Goal: Information Seeking & Learning: Find specific fact

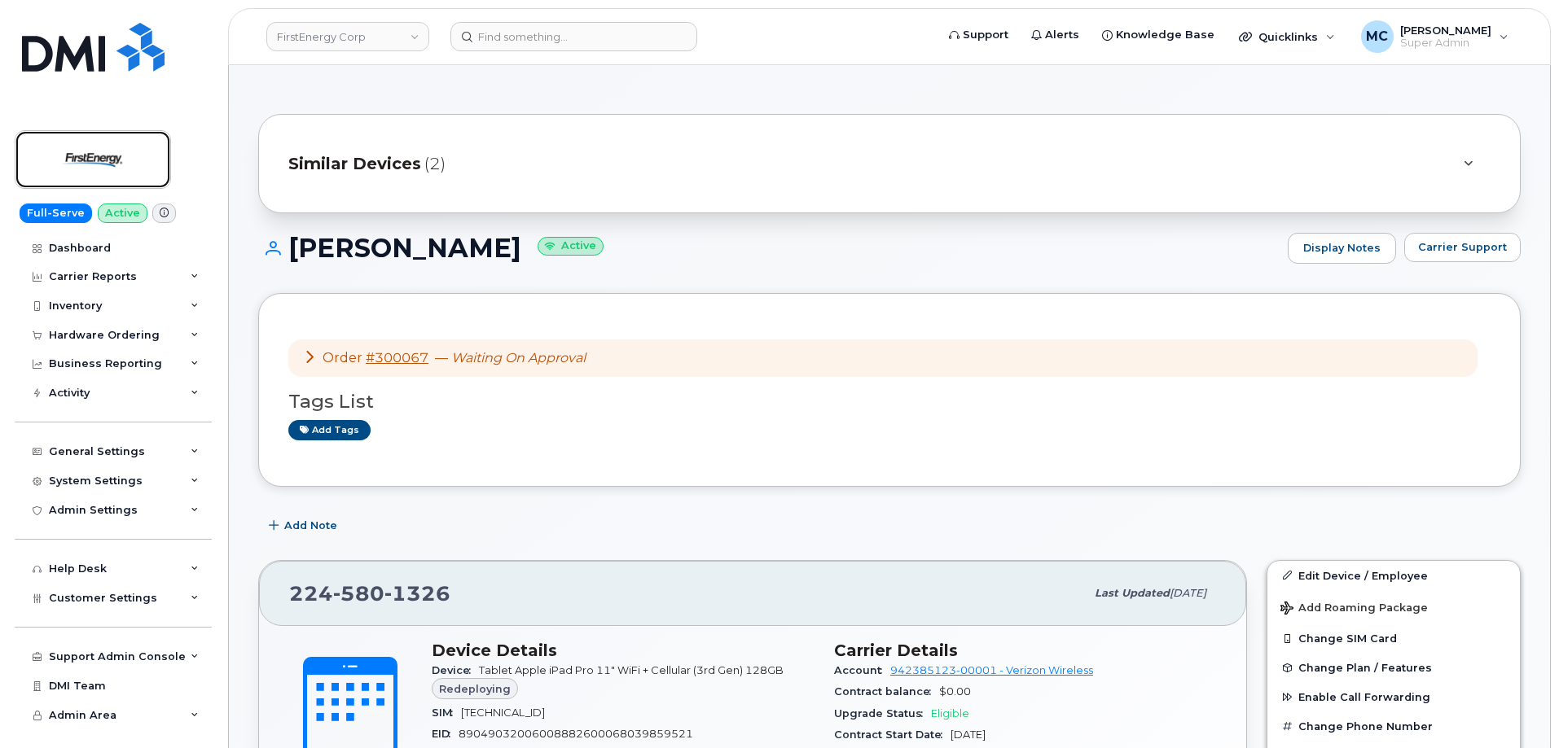
click at [90, 171] on img at bounding box center [92, 159] width 125 height 47
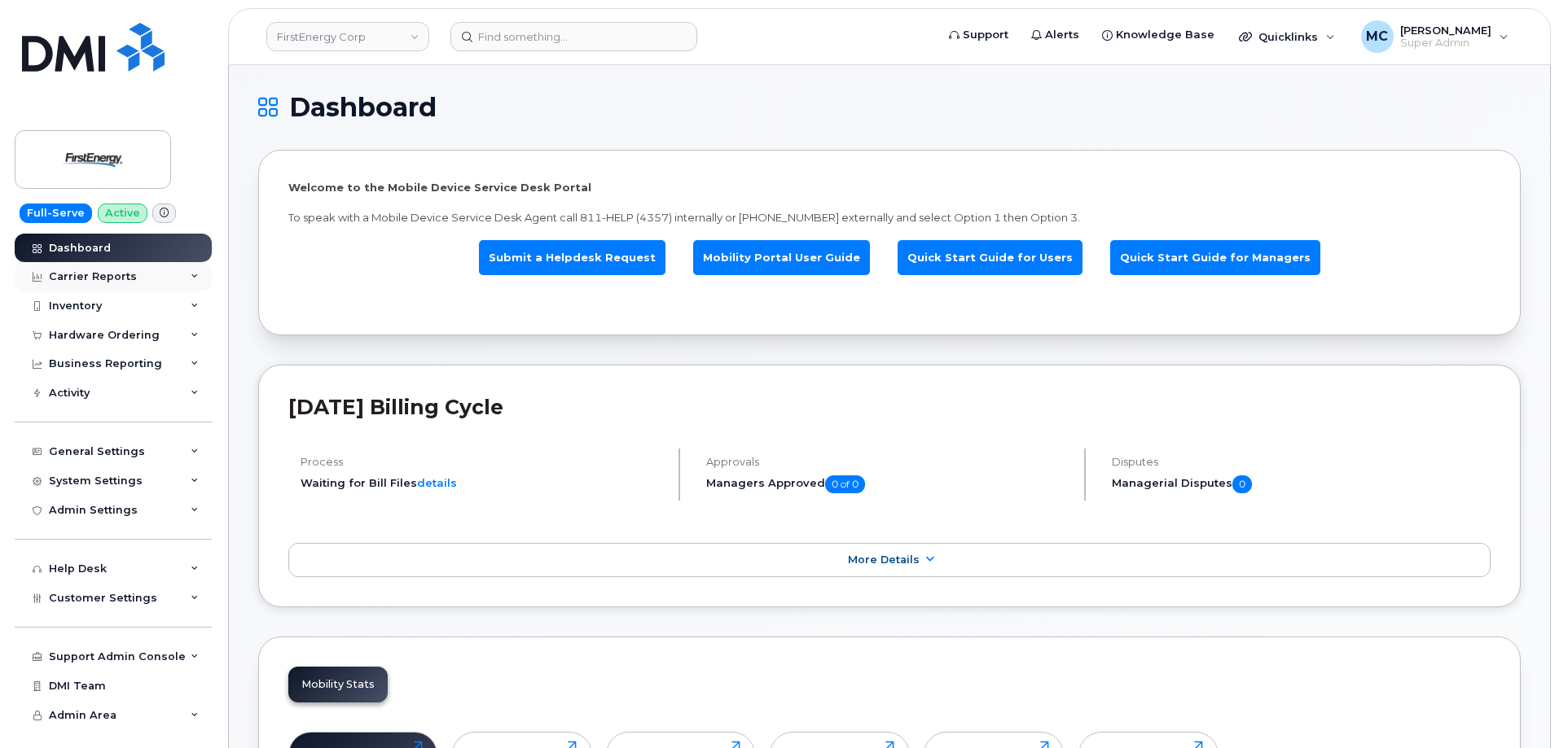
click at [129, 276] on div "Carrier Reports" at bounding box center [93, 276] width 88 height 13
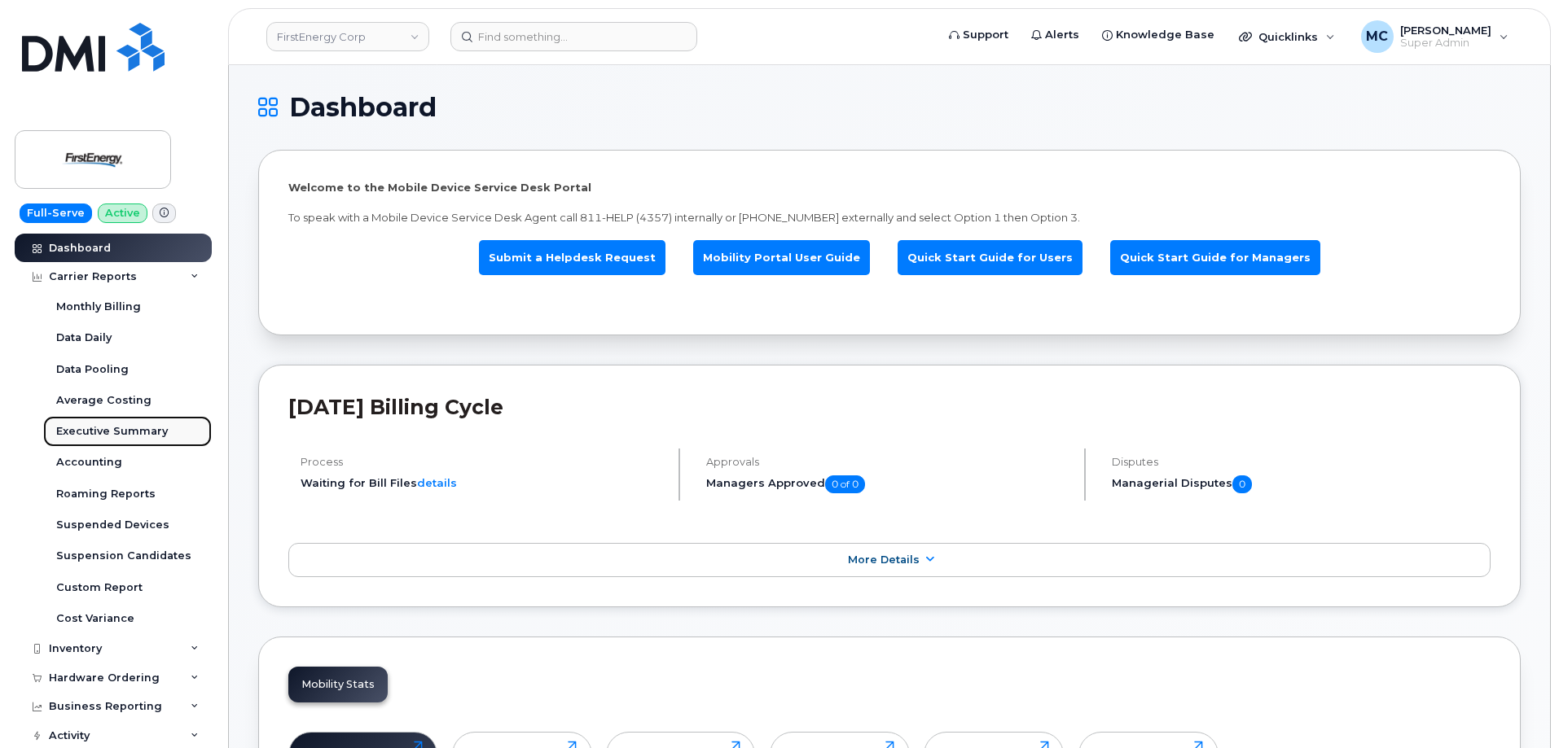
click at [129, 427] on div "Executive Summary" at bounding box center [112, 431] width 112 height 15
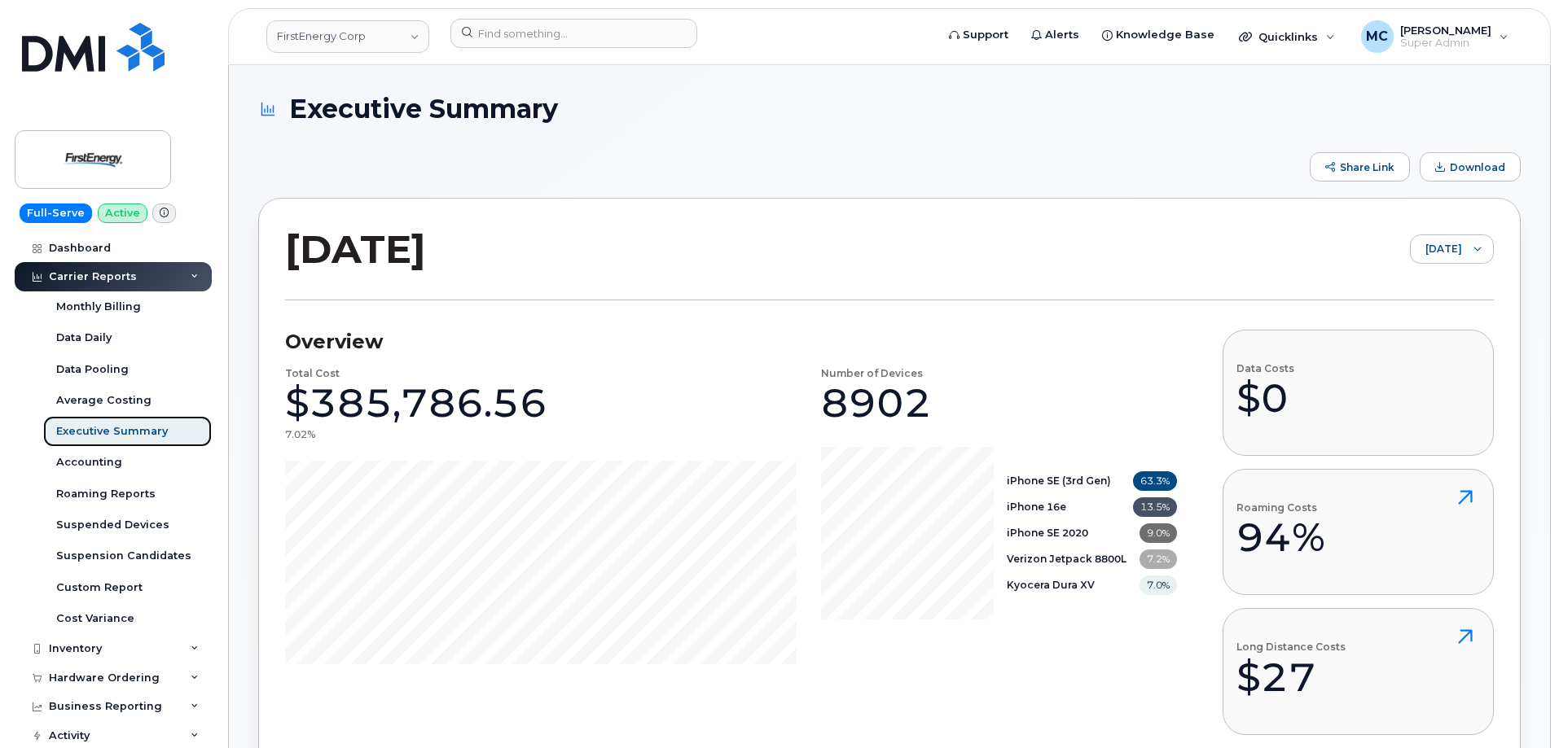
scroll to position [3, 0]
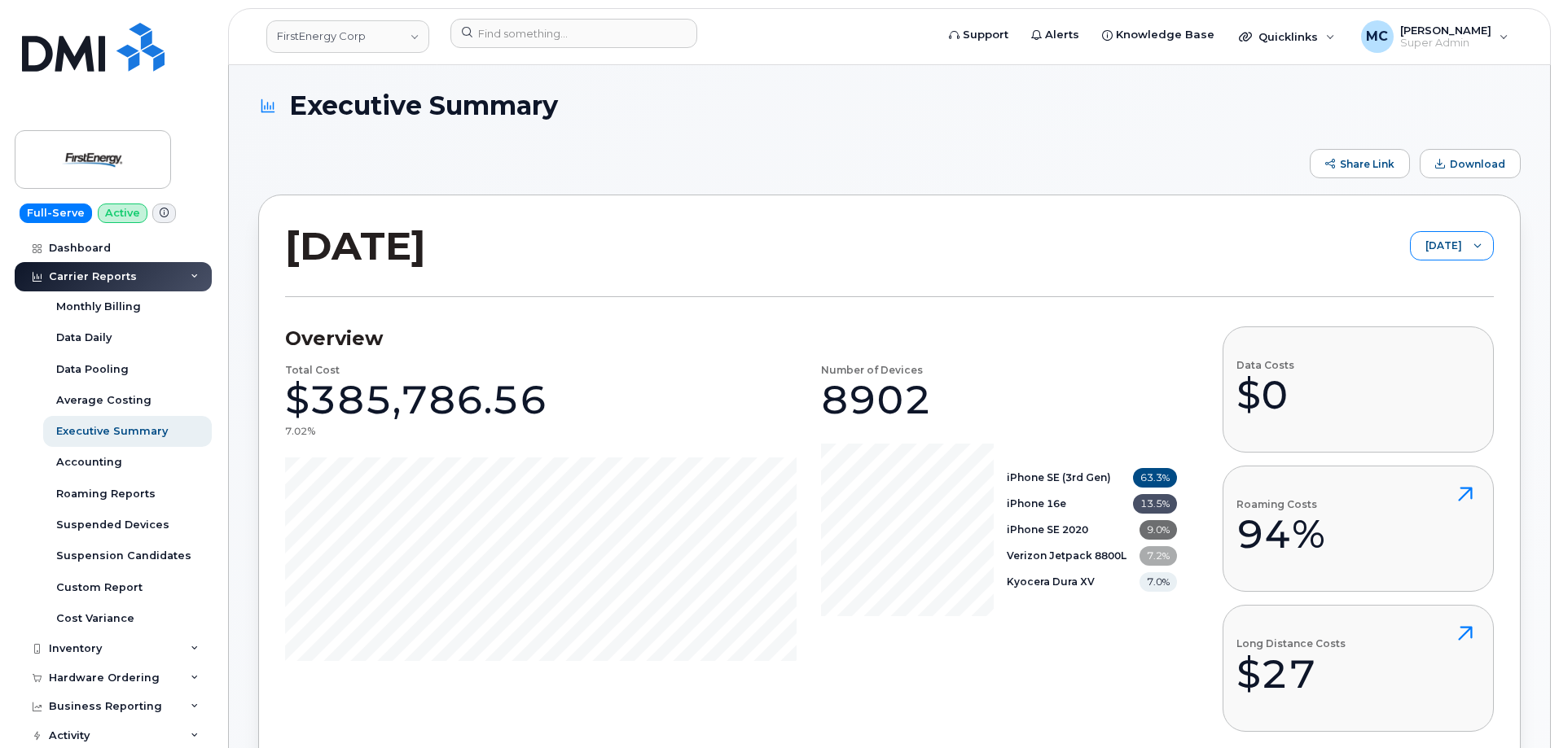
click at [1456, 242] on span "September 2025" at bounding box center [1436, 246] width 51 height 29
click at [1457, 242] on span "September 2025" at bounding box center [1436, 246] width 51 height 29
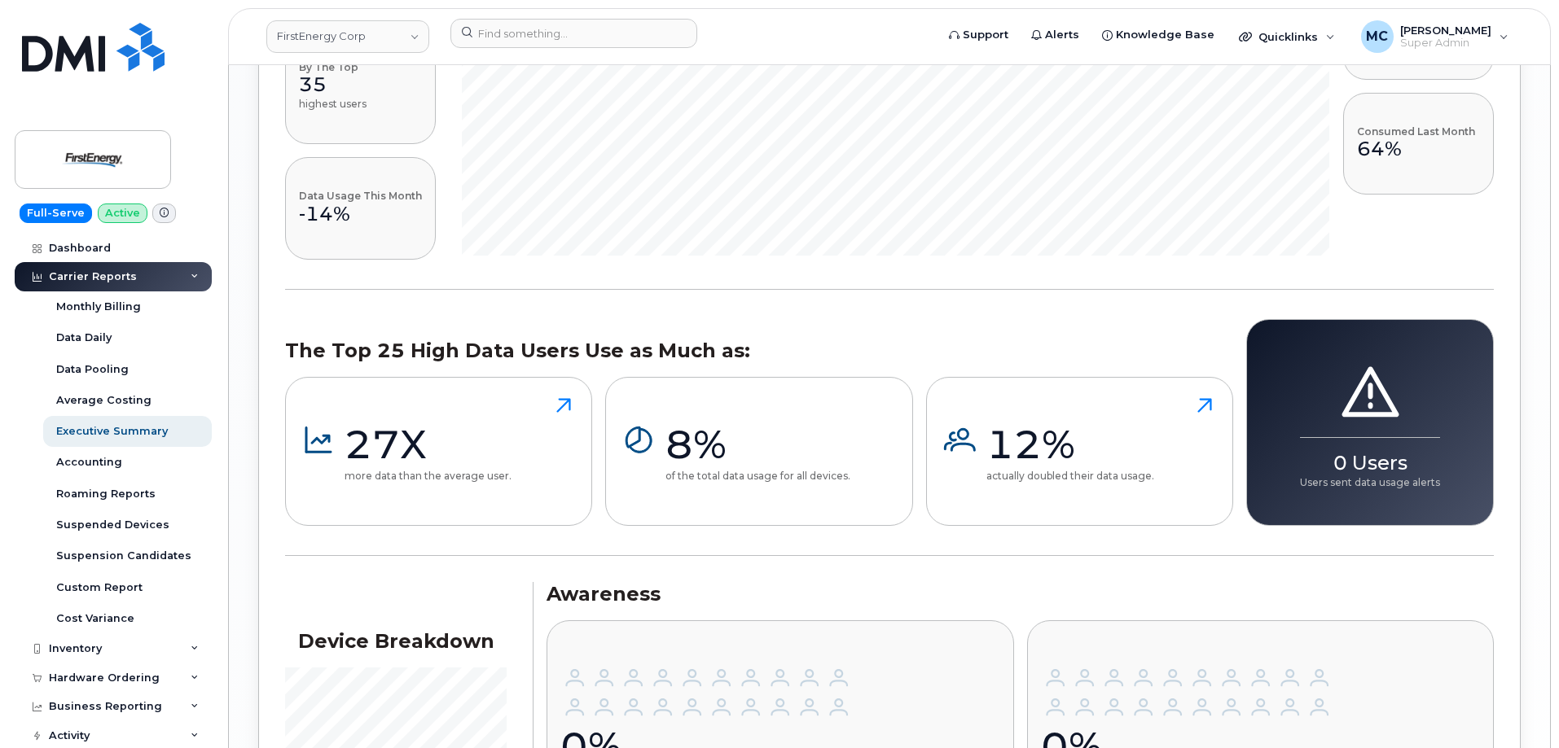
scroll to position [0, 0]
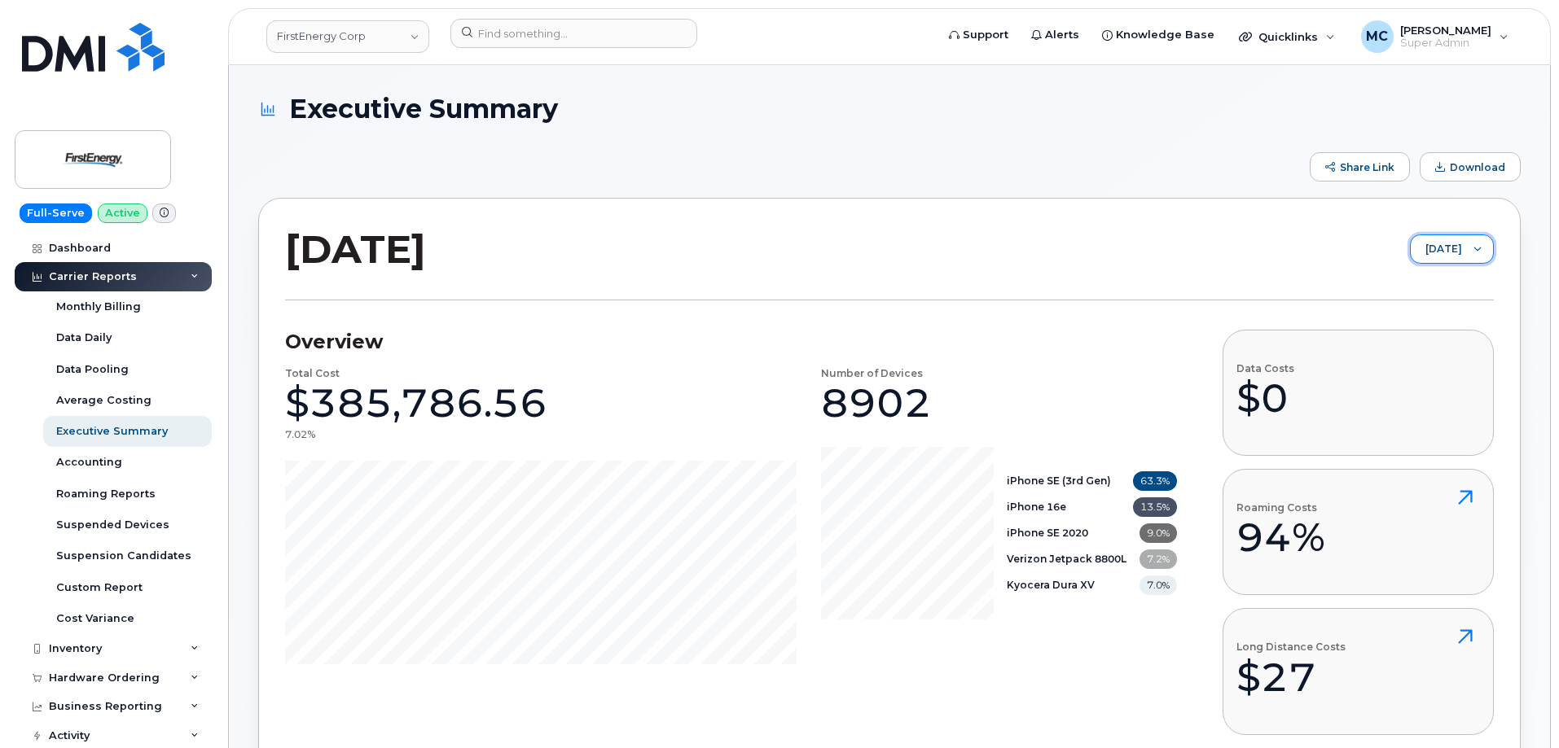
click at [993, 64] on header "FirstEnergy Corp Support Alerts Knowledge Base Quicklinks Suspend / Cancel Devi…" at bounding box center [889, 36] width 1323 height 57
click at [920, 176] on div "Share Link Download" at bounding box center [889, 166] width 1262 height 29
click at [967, 262] on div "September 2025 September 2025" at bounding box center [889, 263] width 1209 height 76
click at [191, 280] on icon at bounding box center [195, 277] width 8 height 8
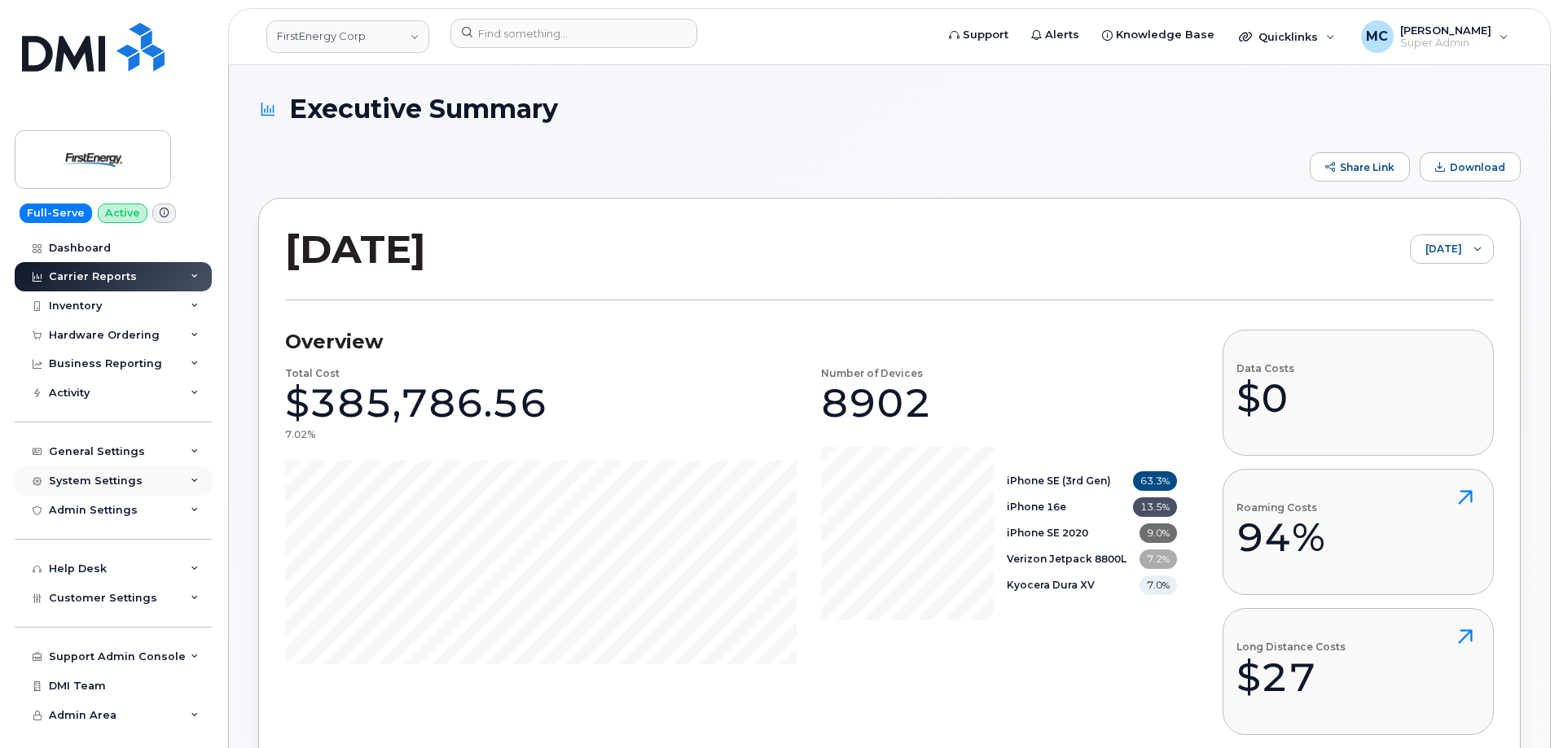
click at [119, 485] on div "System Settings" at bounding box center [96, 481] width 94 height 13
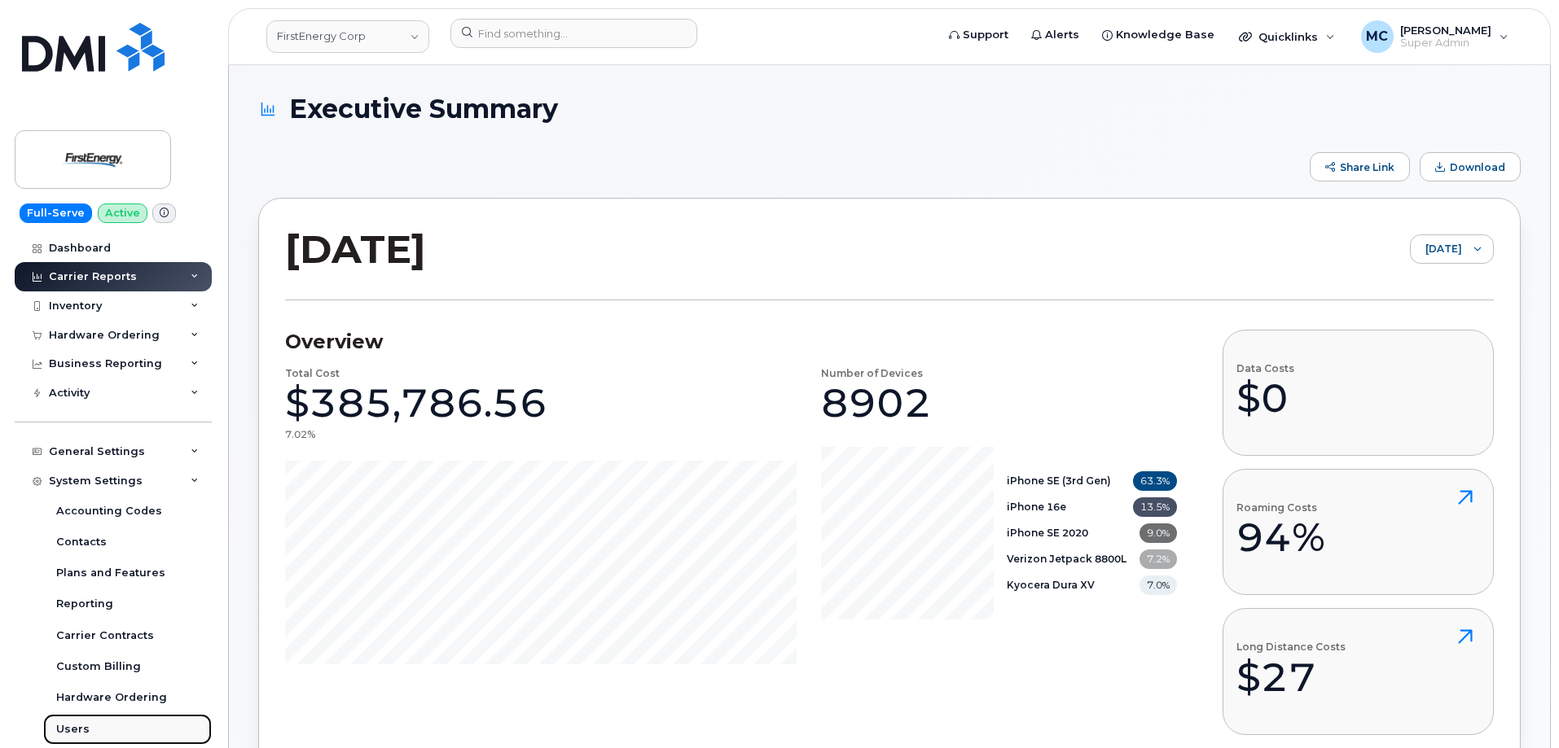
click at [127, 731] on link "Users" at bounding box center [127, 729] width 169 height 31
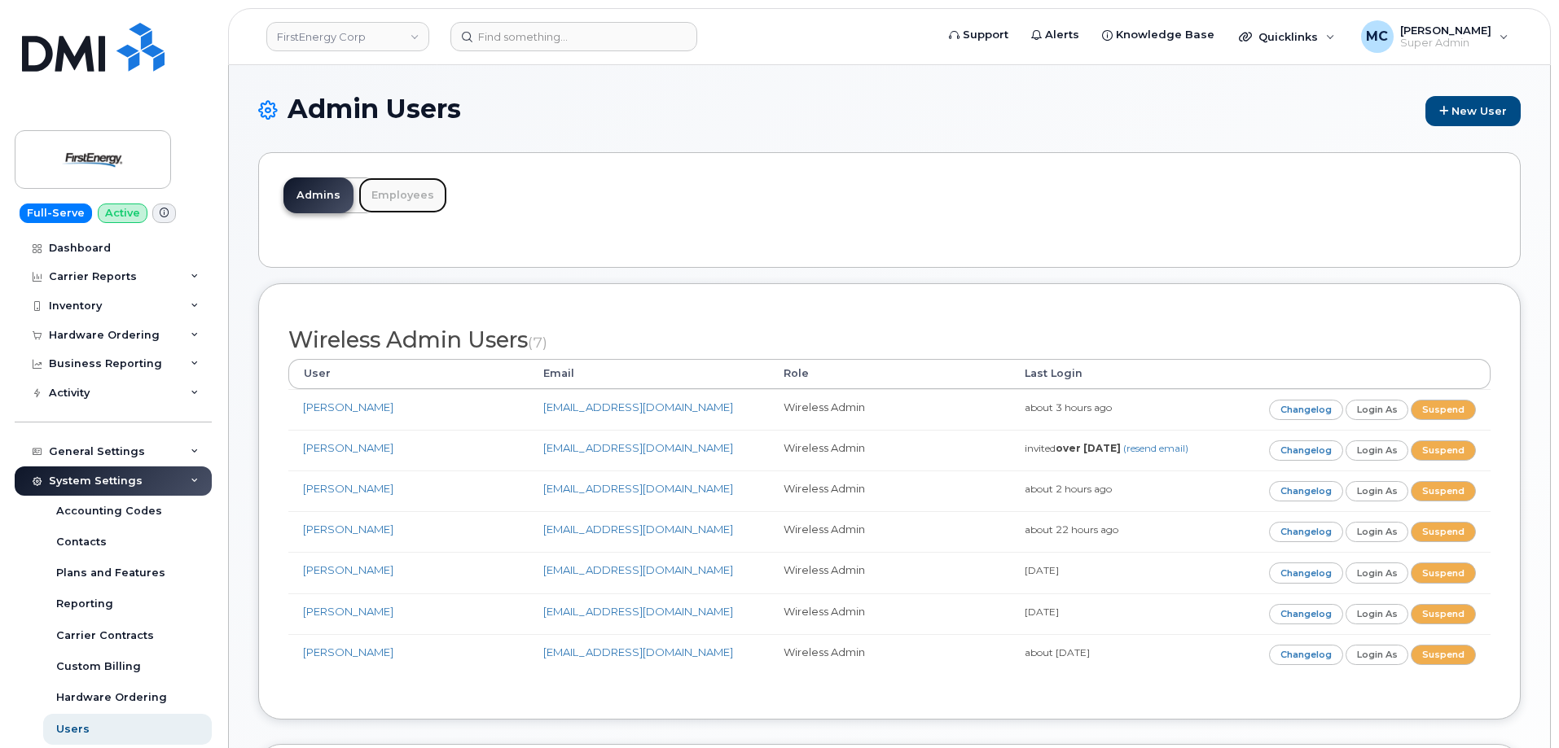
click at [423, 186] on link "Employees" at bounding box center [402, 196] width 89 height 36
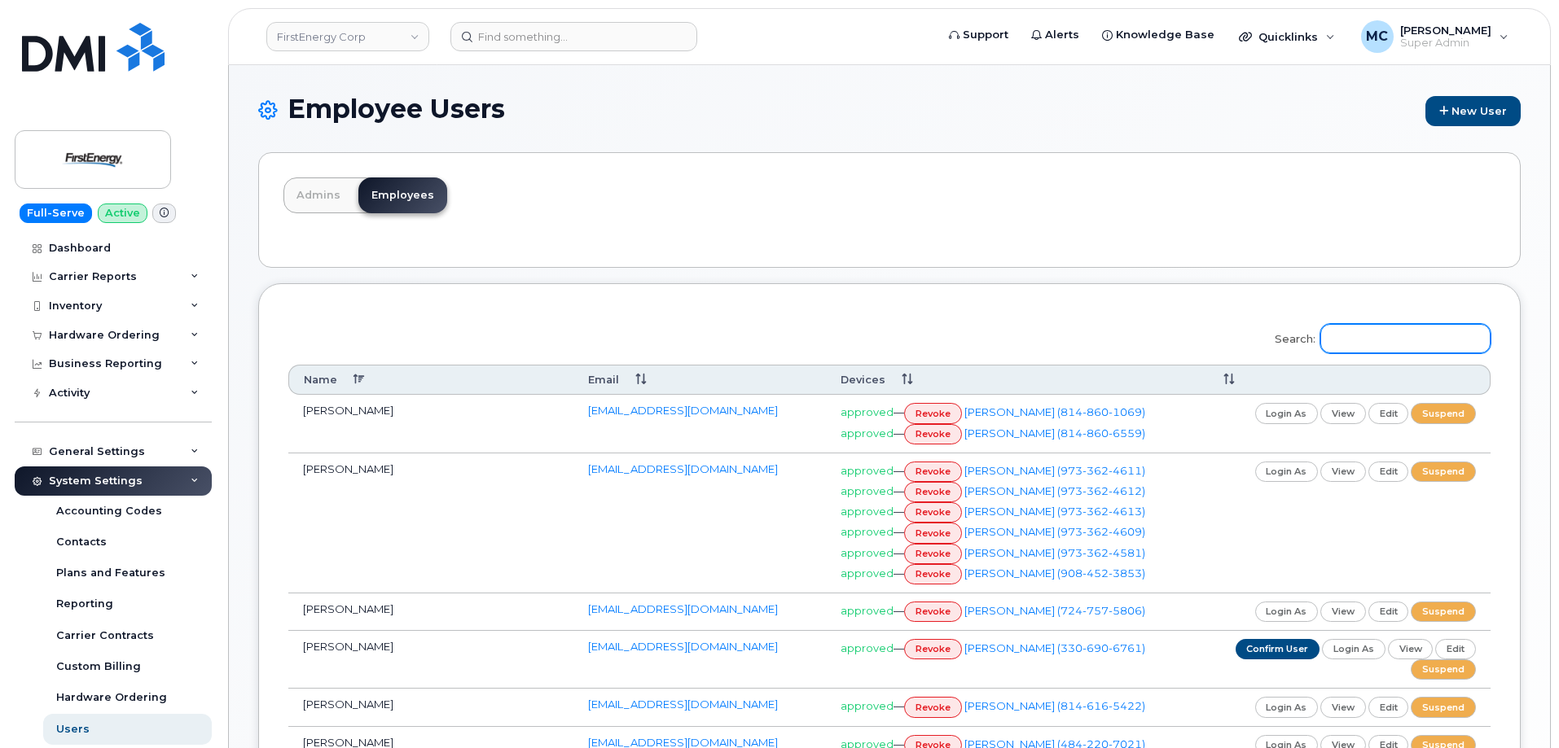
paste input "Sandra Cosentino"
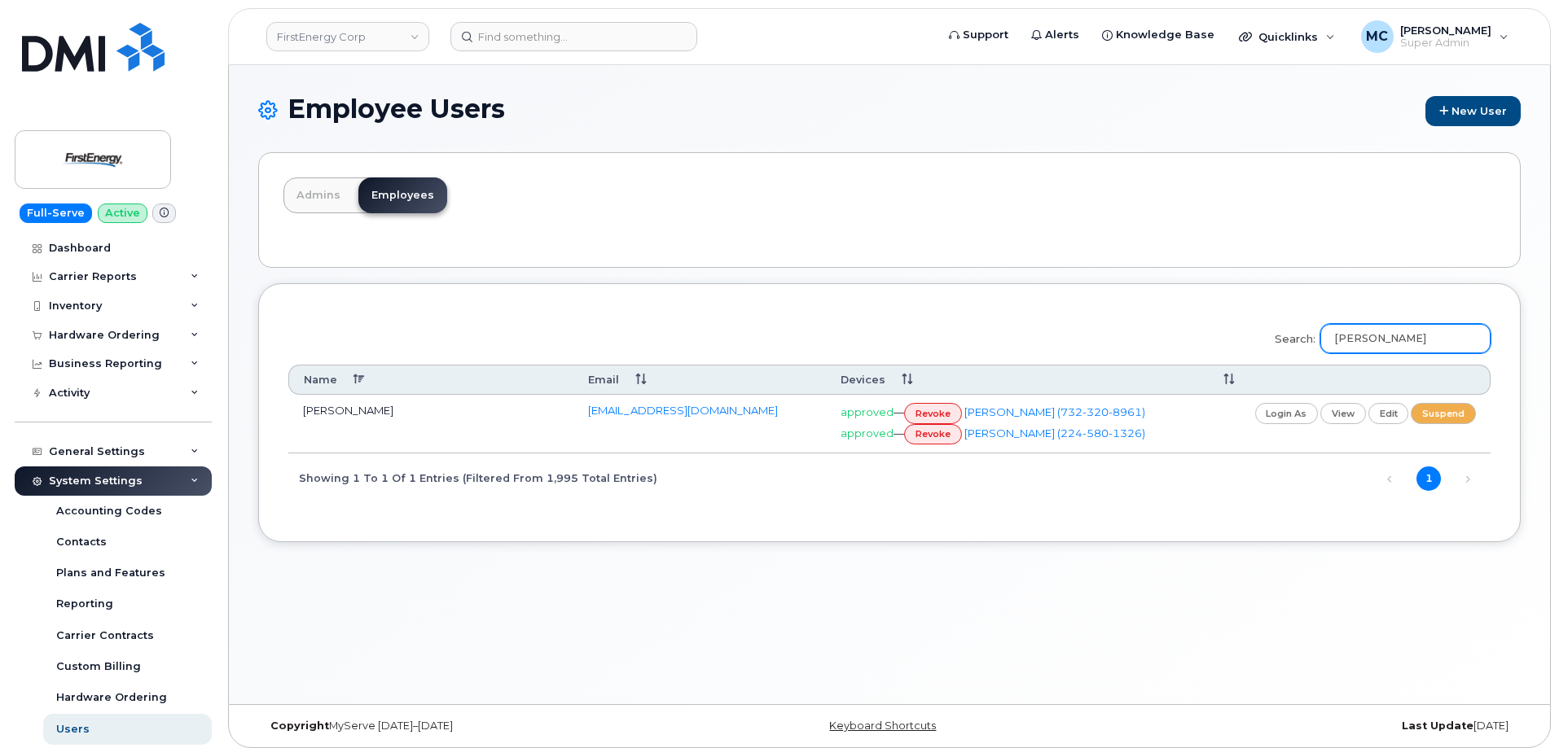
type input "[PERSON_NAME]"
click at [1023, 302] on div "Search: Sandra Cosentino Name Email Devices" at bounding box center [889, 412] width 1262 height 259
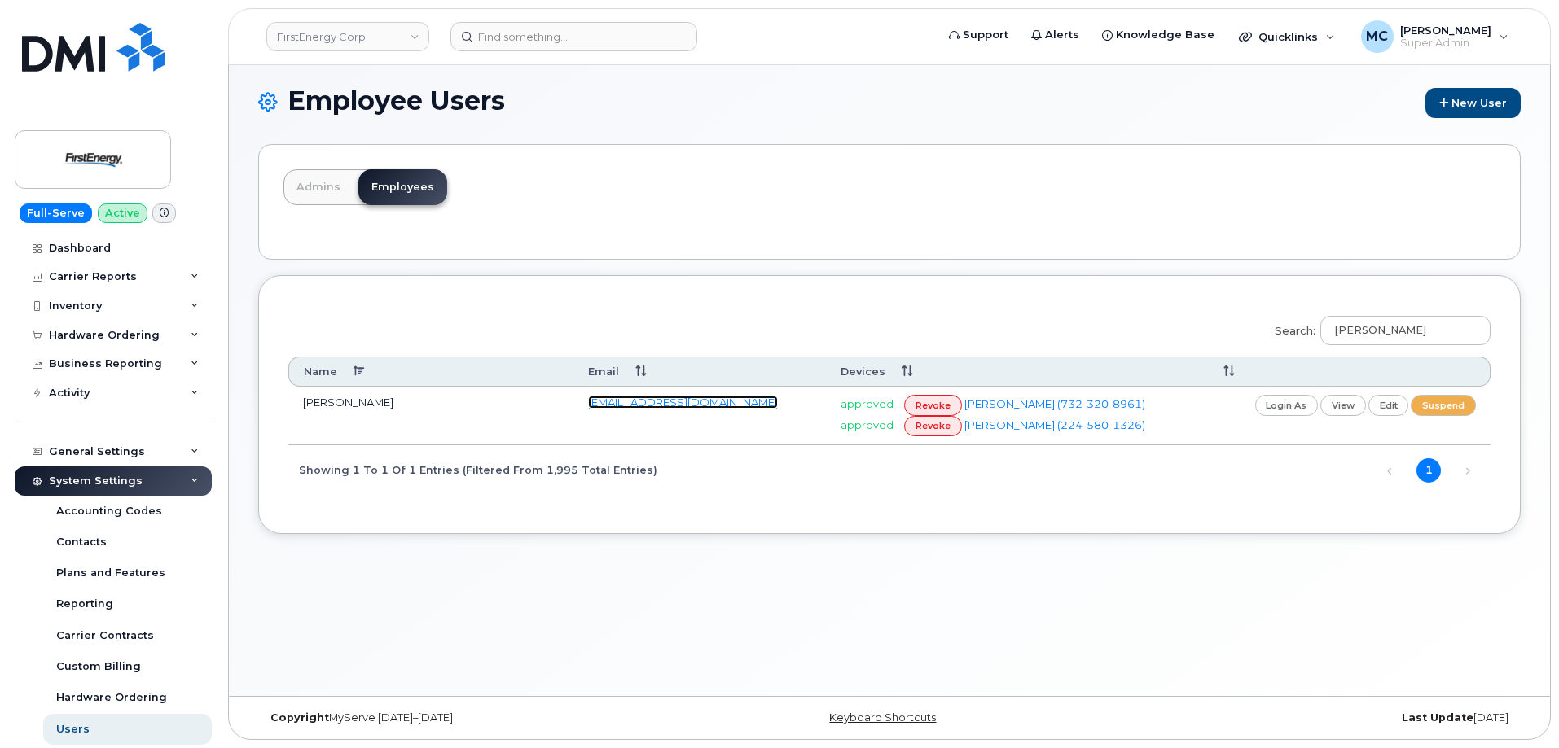
click at [685, 397] on link "[EMAIL_ADDRESS][DOMAIN_NAME]" at bounding box center [683, 402] width 190 height 13
click at [209, 324] on div "Hardware Ordering Overview Orders" at bounding box center [115, 335] width 201 height 29
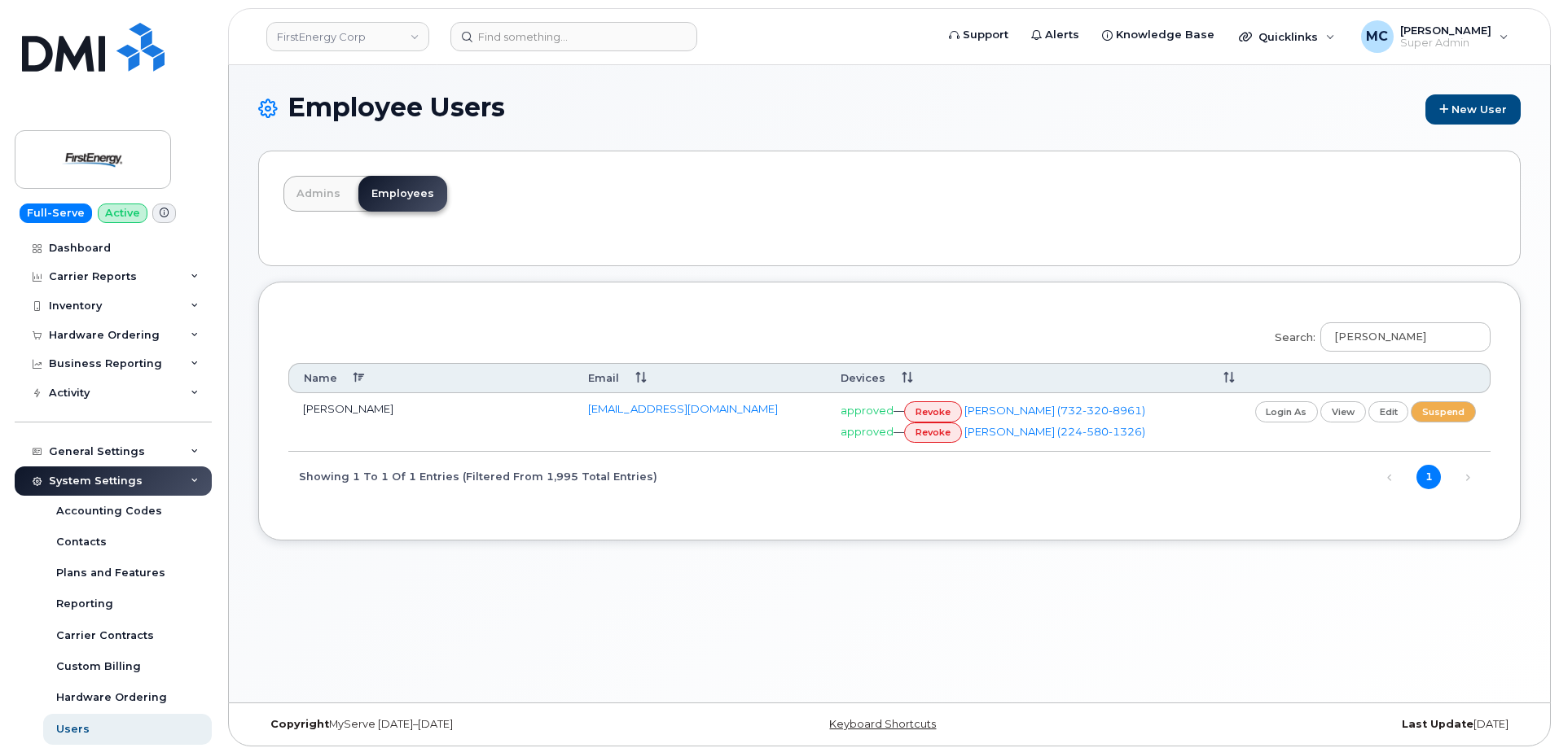
scroll to position [0, 0]
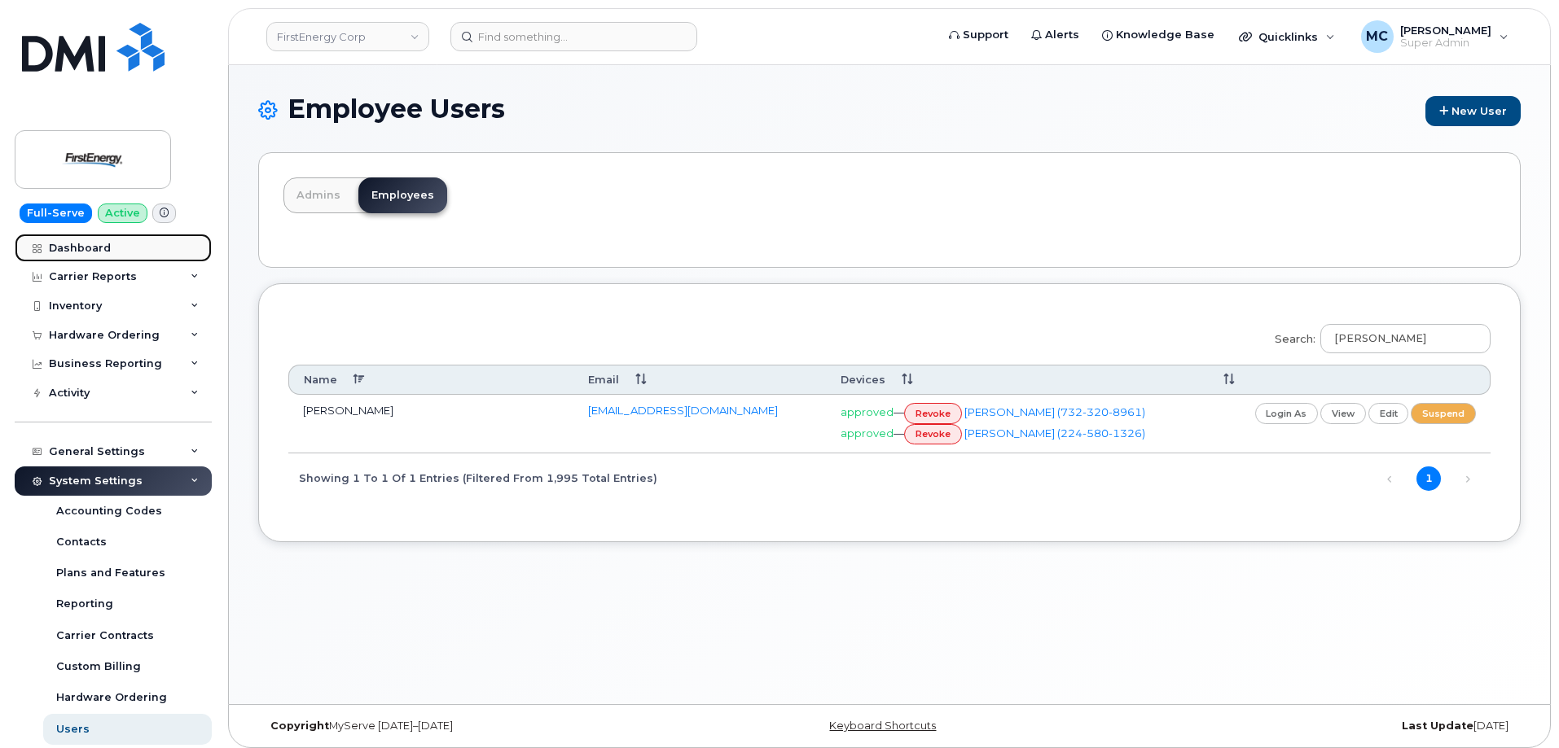
click at [102, 254] on div "Dashboard" at bounding box center [80, 248] width 62 height 13
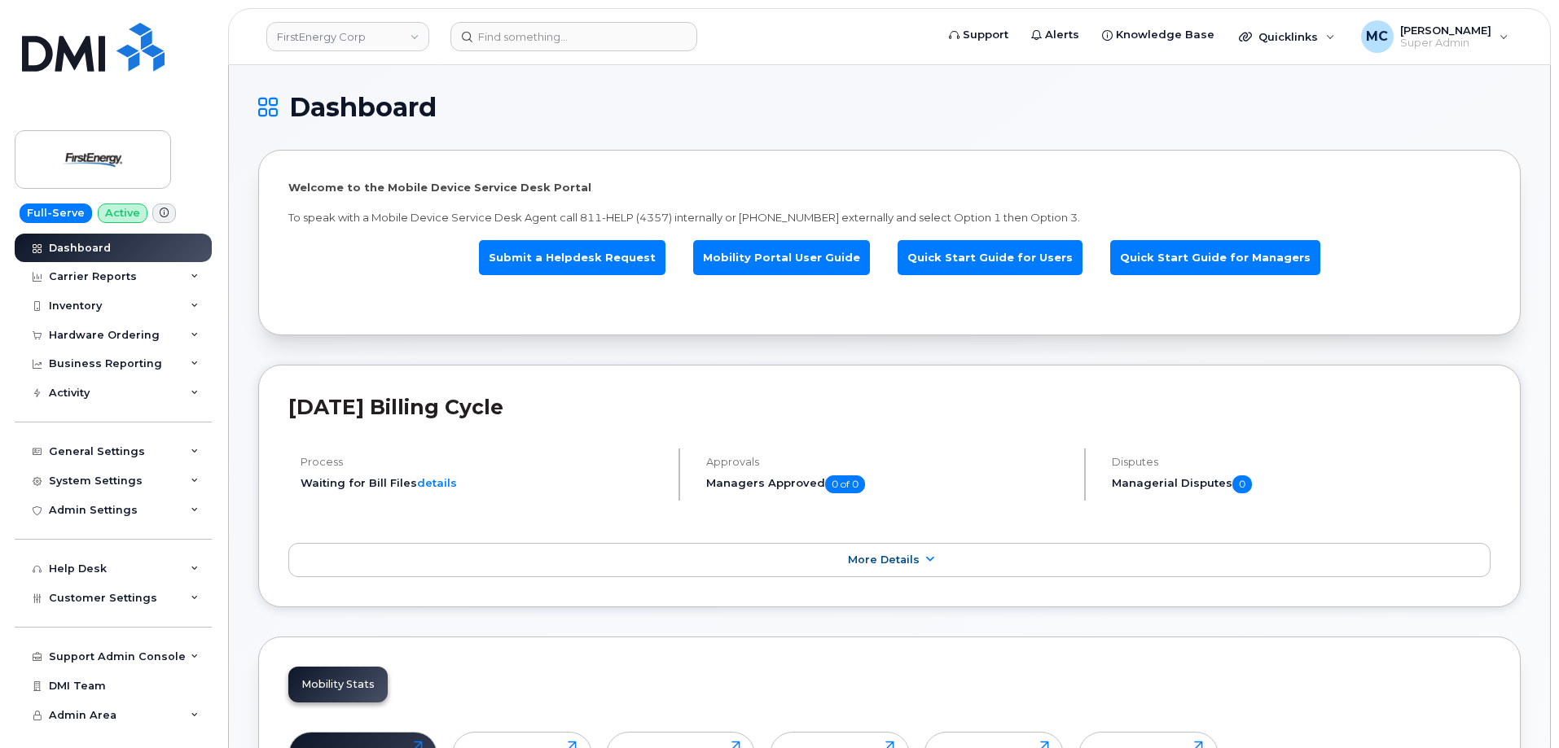
click at [391, 301] on div "Welcome to the Mobile Device Service Desk Portal To speak with a Mobile Device …" at bounding box center [889, 242] width 1202 height 125
click at [612, 35] on input at bounding box center [573, 36] width 247 height 29
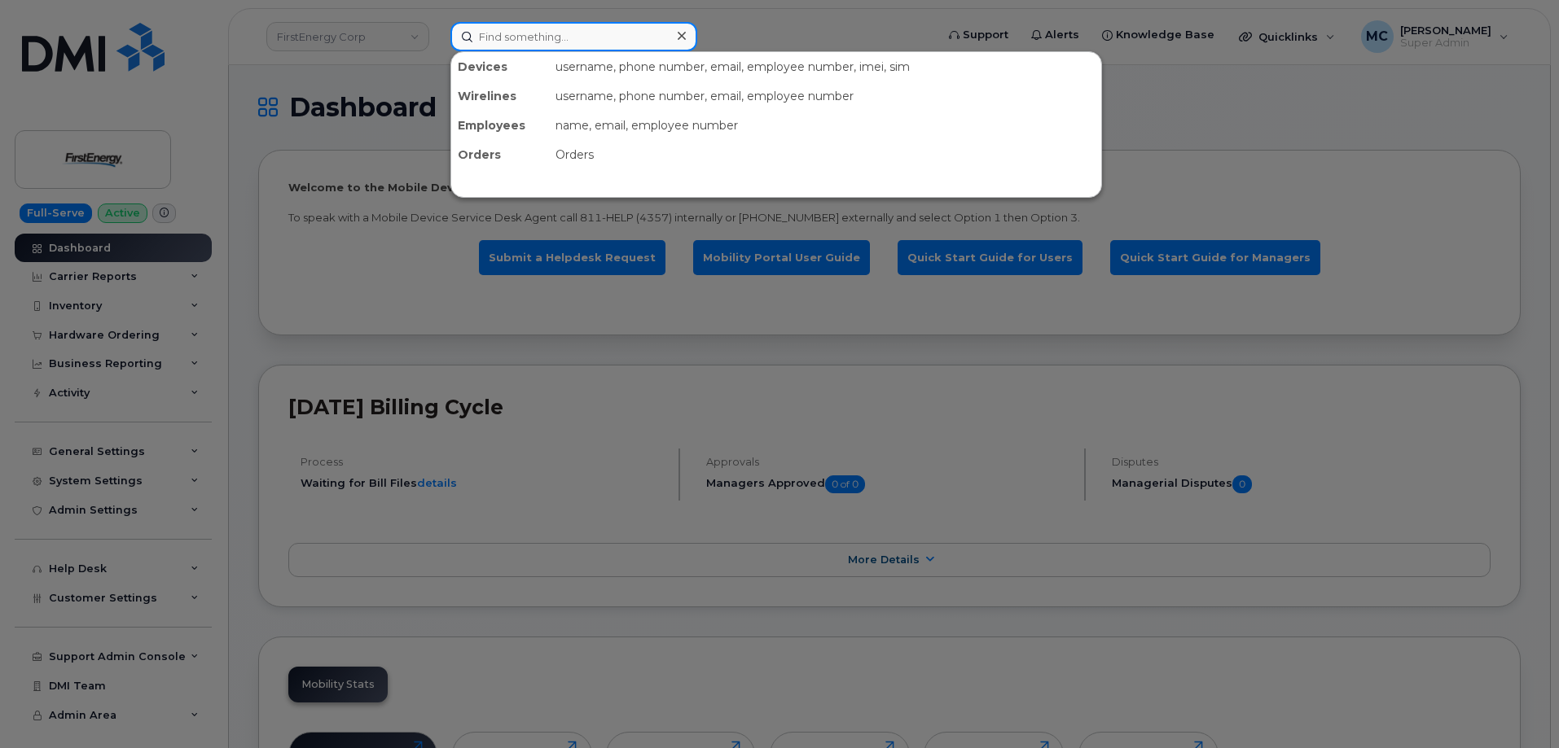
paste input "2245801326"
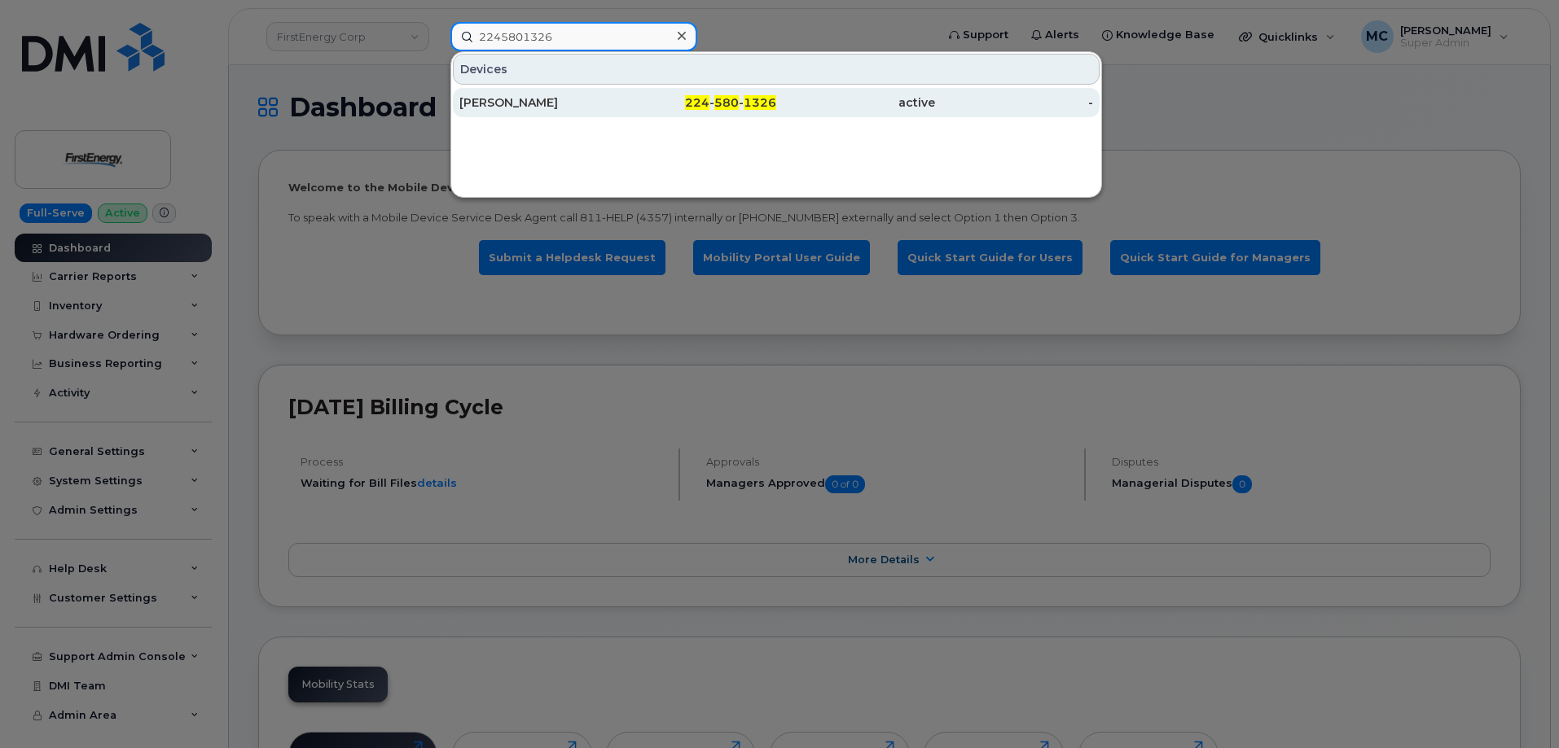
type input "2245801326"
click at [612, 99] on div "SANDRA D COSENTINO" at bounding box center [538, 102] width 159 height 16
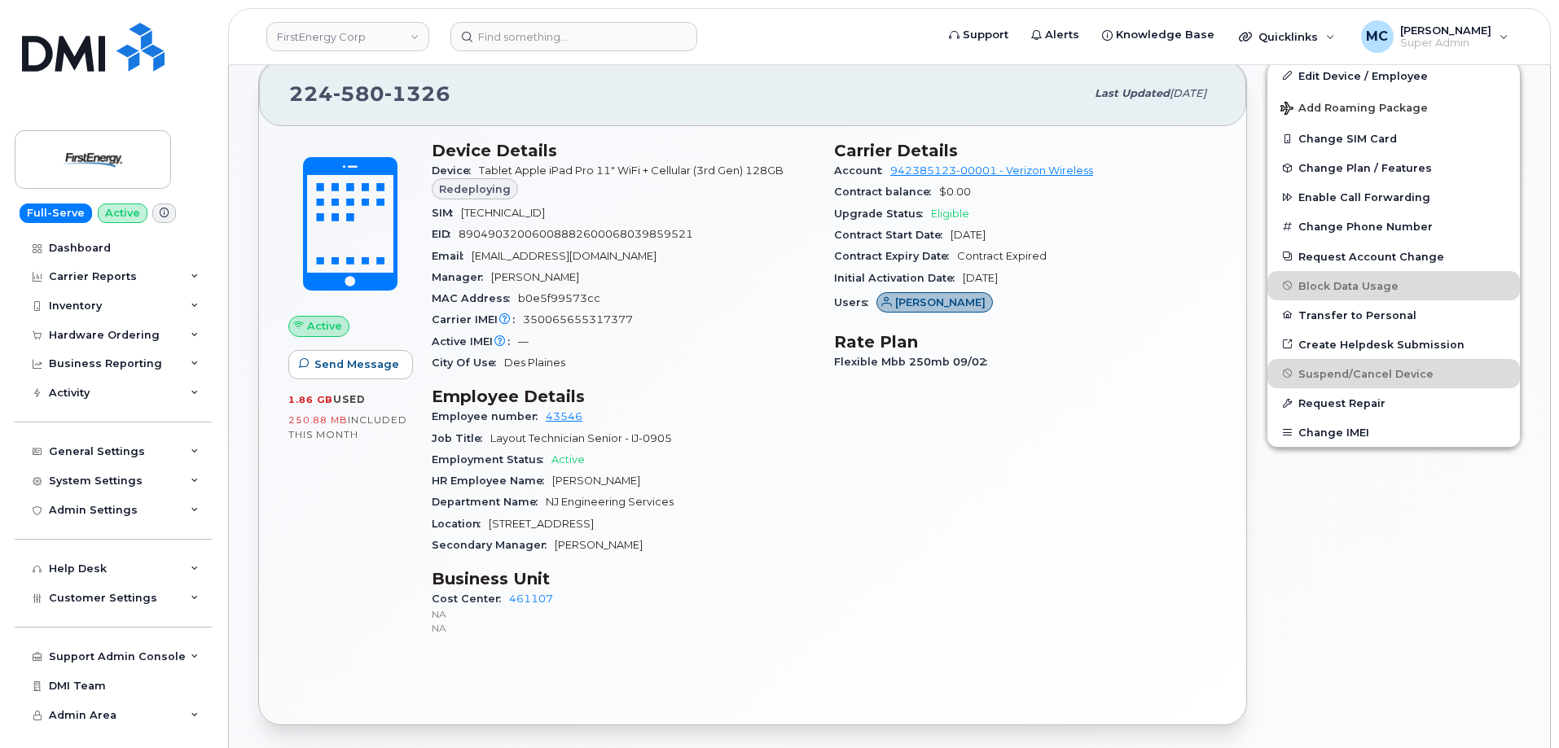
scroll to position [507, 0]
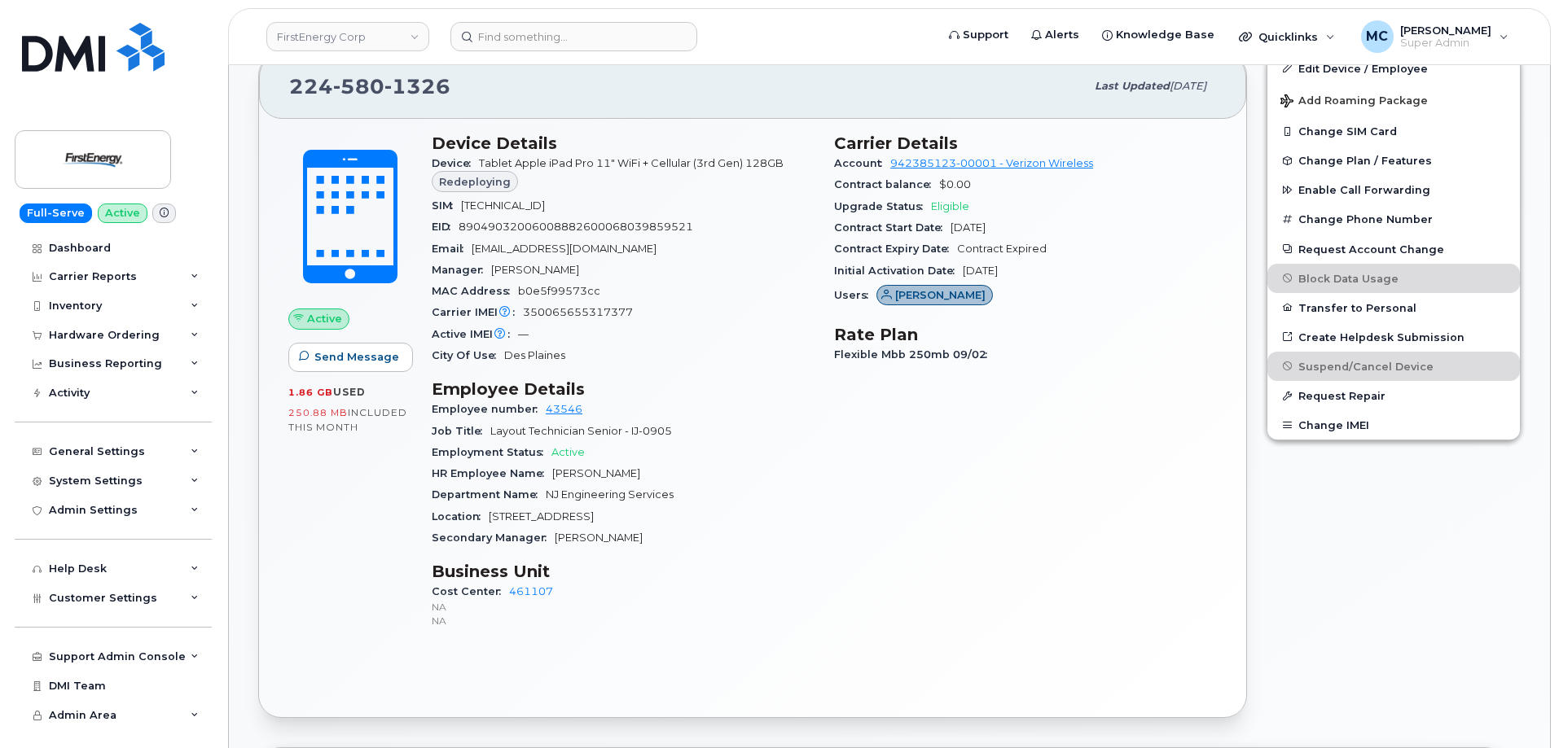
click at [832, 459] on div "Carrier Details Account 942385123-00001 - Verizon Wireless Contract balance $0.…" at bounding box center [1025, 389] width 402 height 530
click at [881, 559] on div "Carrier Details Account 942385123-00001 - Verizon Wireless Contract balance $0.…" at bounding box center [1025, 389] width 402 height 530
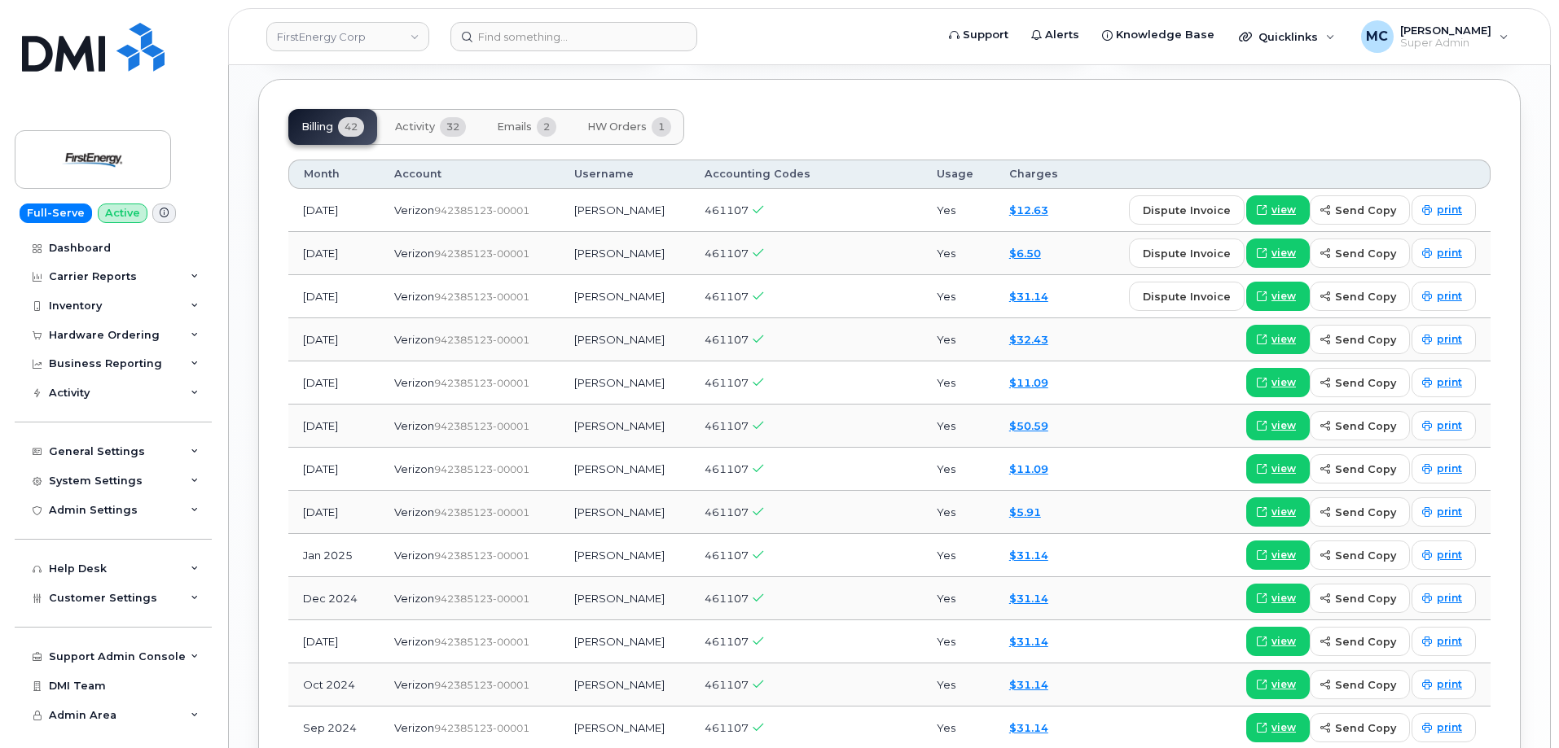
scroll to position [1678, 0]
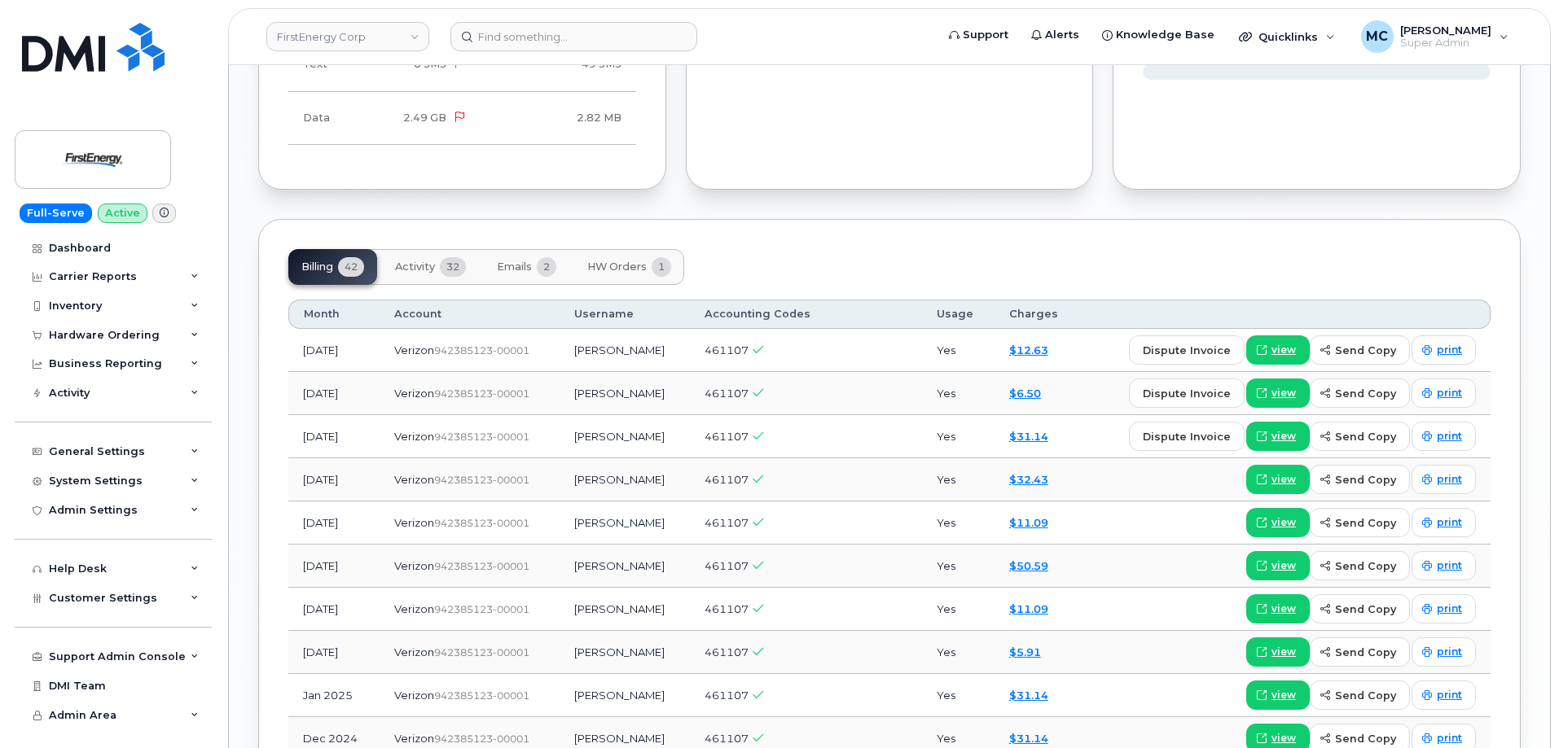
click at [428, 272] on span "Activity" at bounding box center [415, 267] width 40 height 13
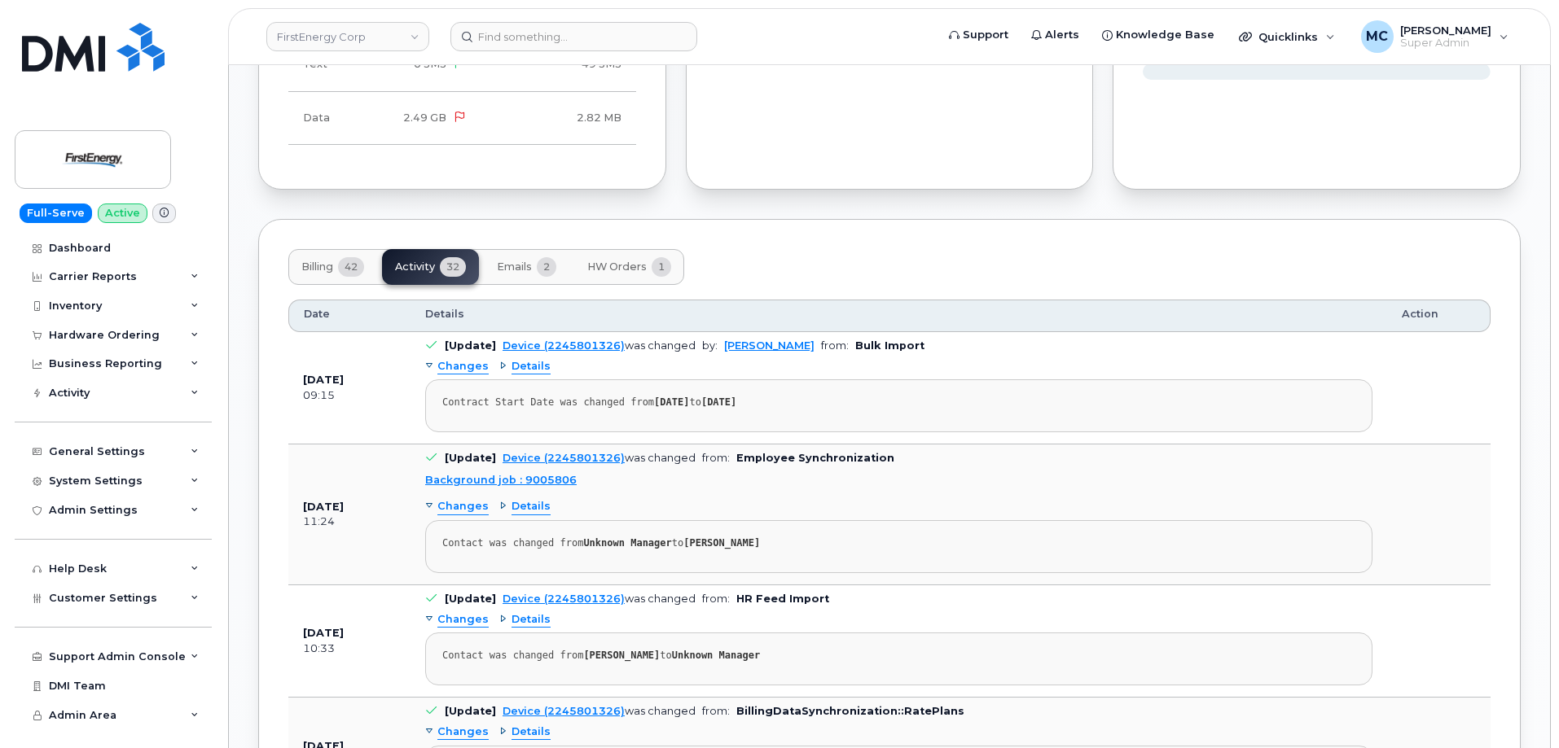
click at [520, 259] on button "Emails 2" at bounding box center [527, 267] width 86 height 36
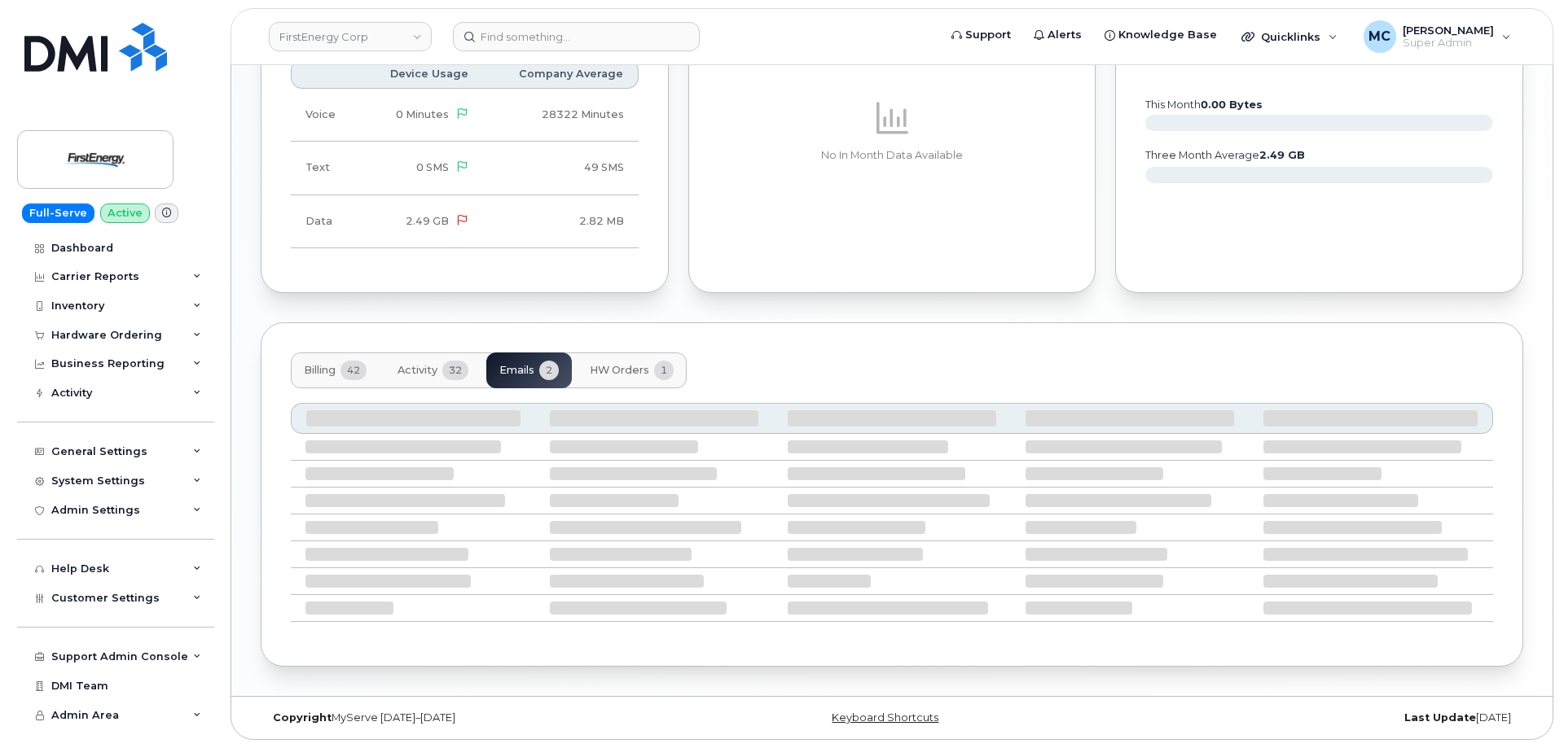
scroll to position [1442, 0]
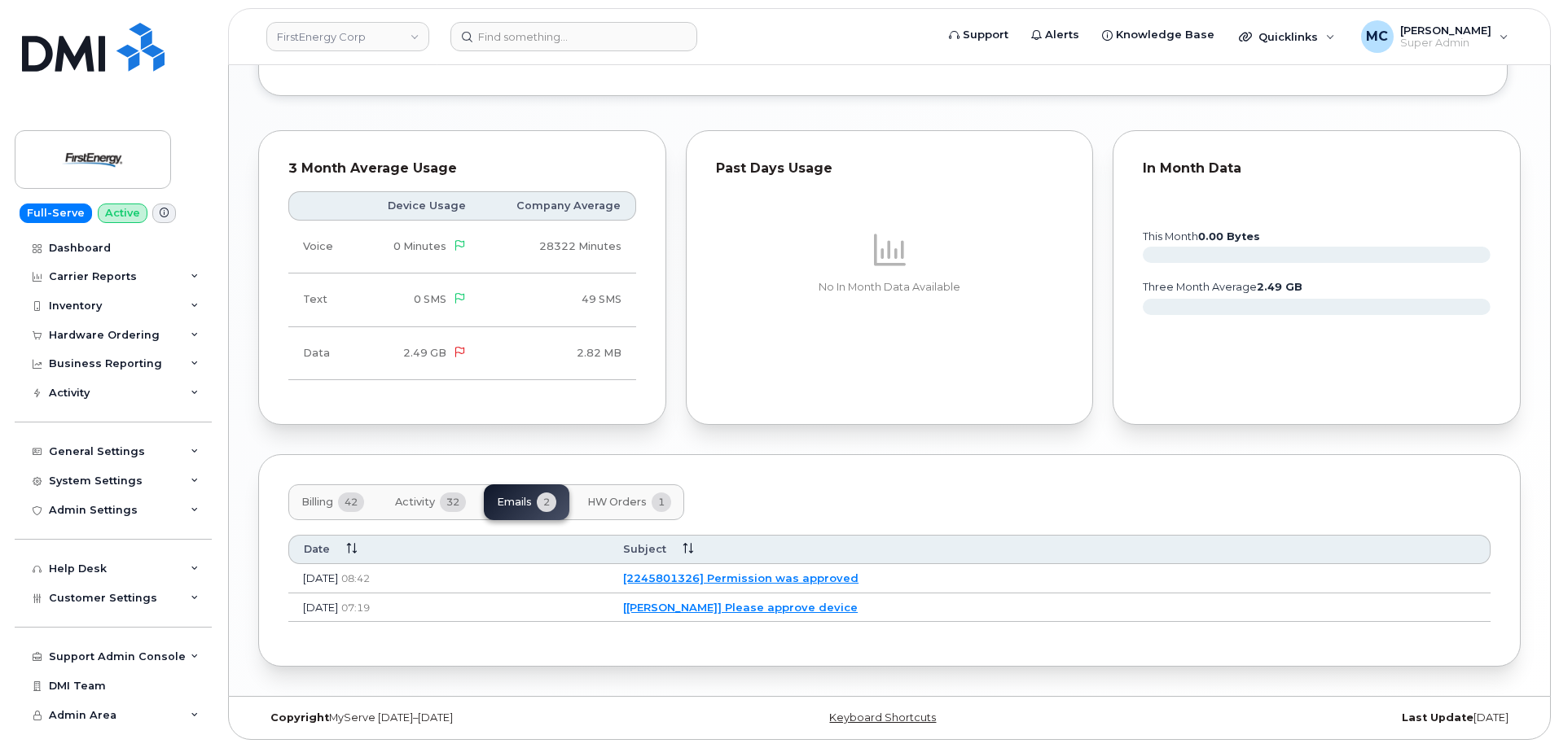
click at [764, 608] on link "[Sandra Cosentino] Please approve device" at bounding box center [740, 607] width 235 height 13
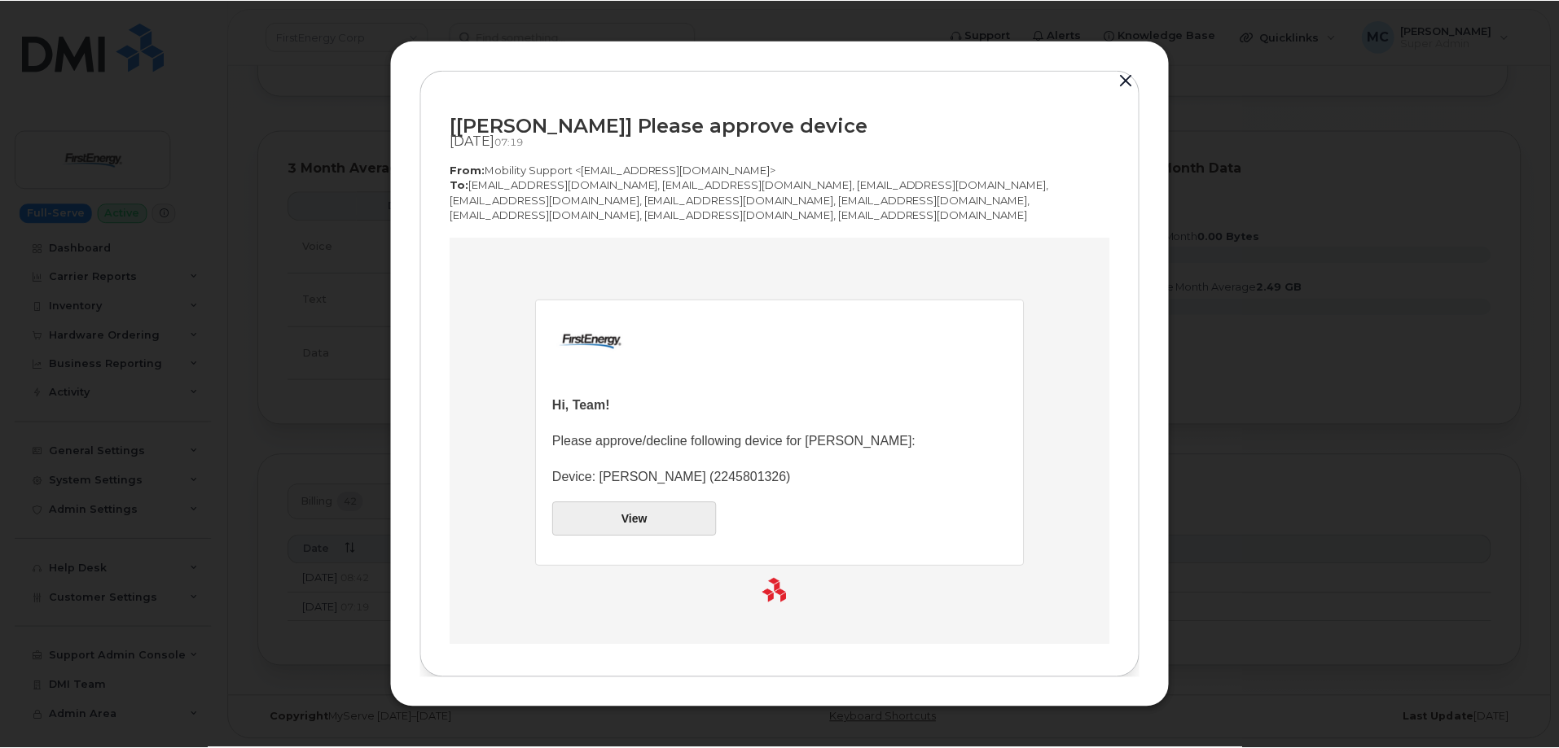
scroll to position [0, 0]
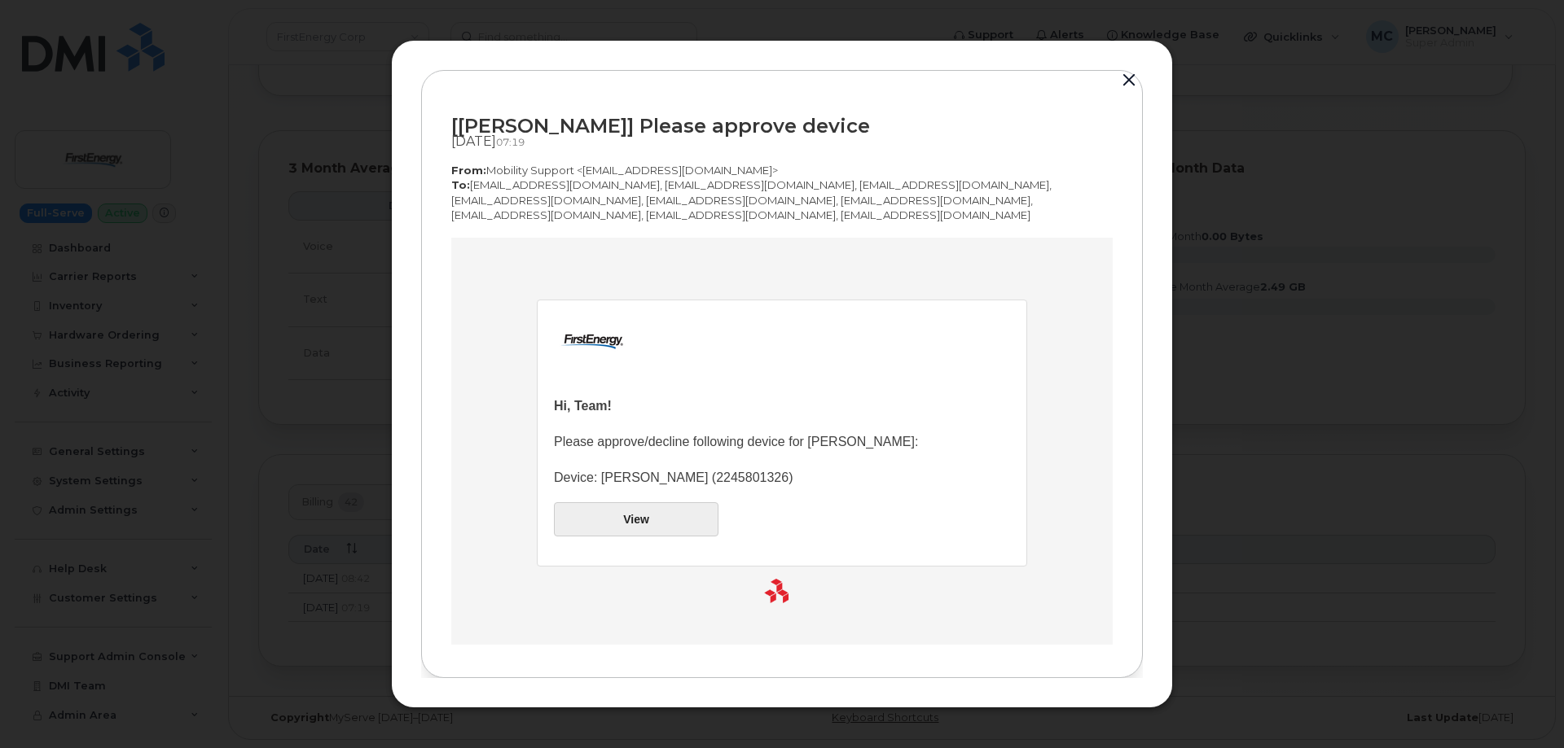
click at [1128, 81] on button "button" at bounding box center [1129, 80] width 24 height 23
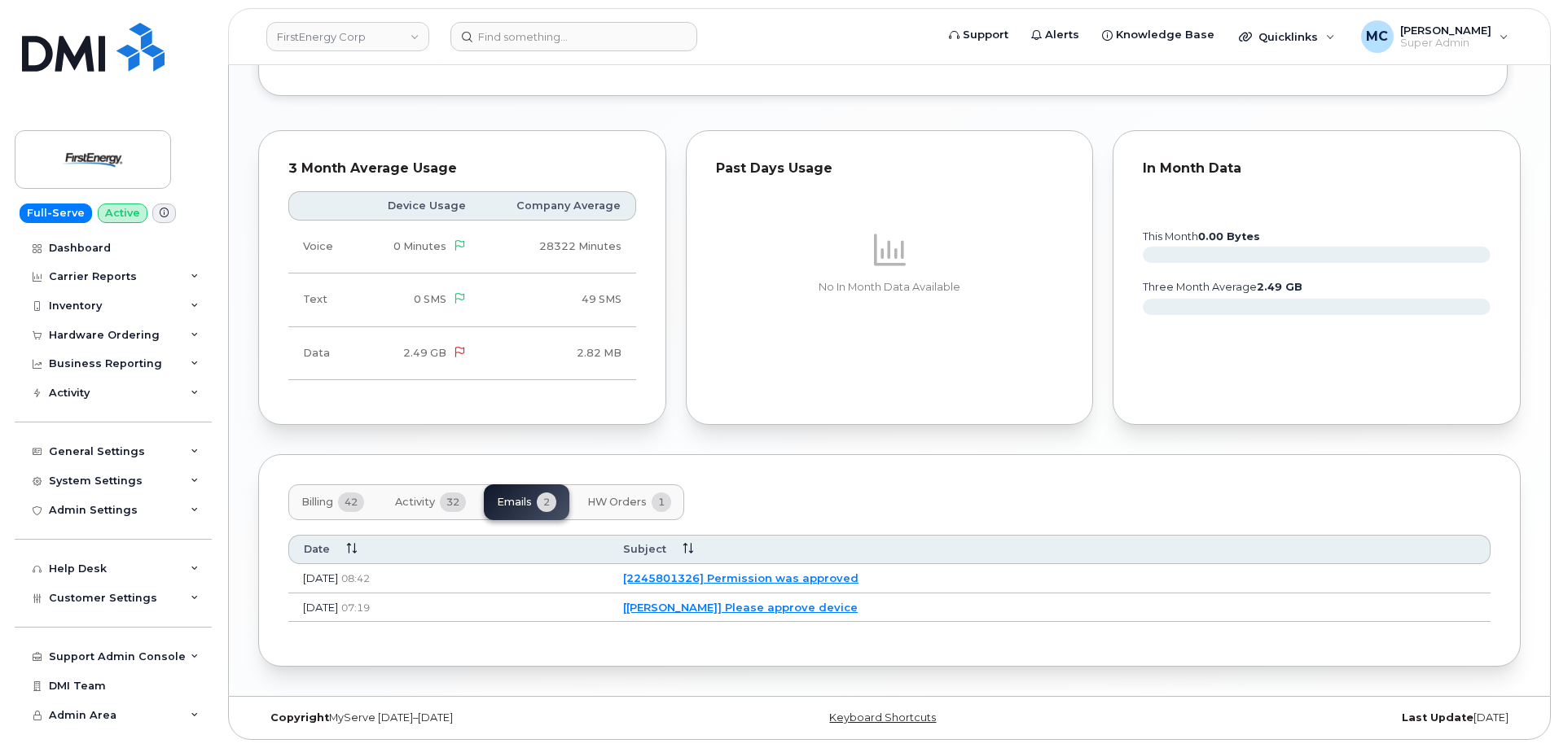
click at [808, 485] on div "Billing 42 Activity 32 Emails 2 HW Orders 1" at bounding box center [889, 503] width 1202 height 36
click at [1007, 493] on div "Billing 42 Activity 32 Emails 2 HW Orders 1" at bounding box center [889, 503] width 1202 height 36
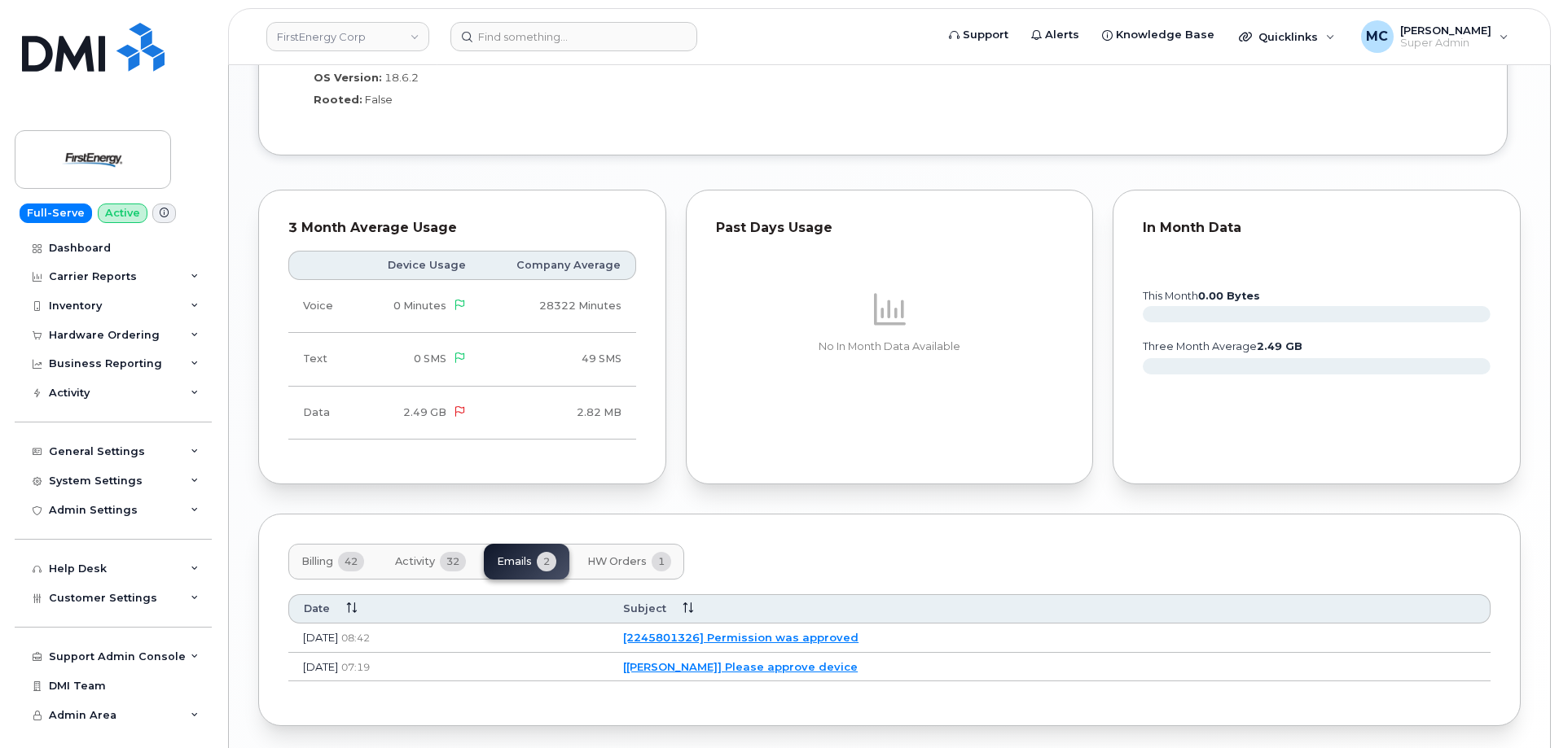
scroll to position [1442, 0]
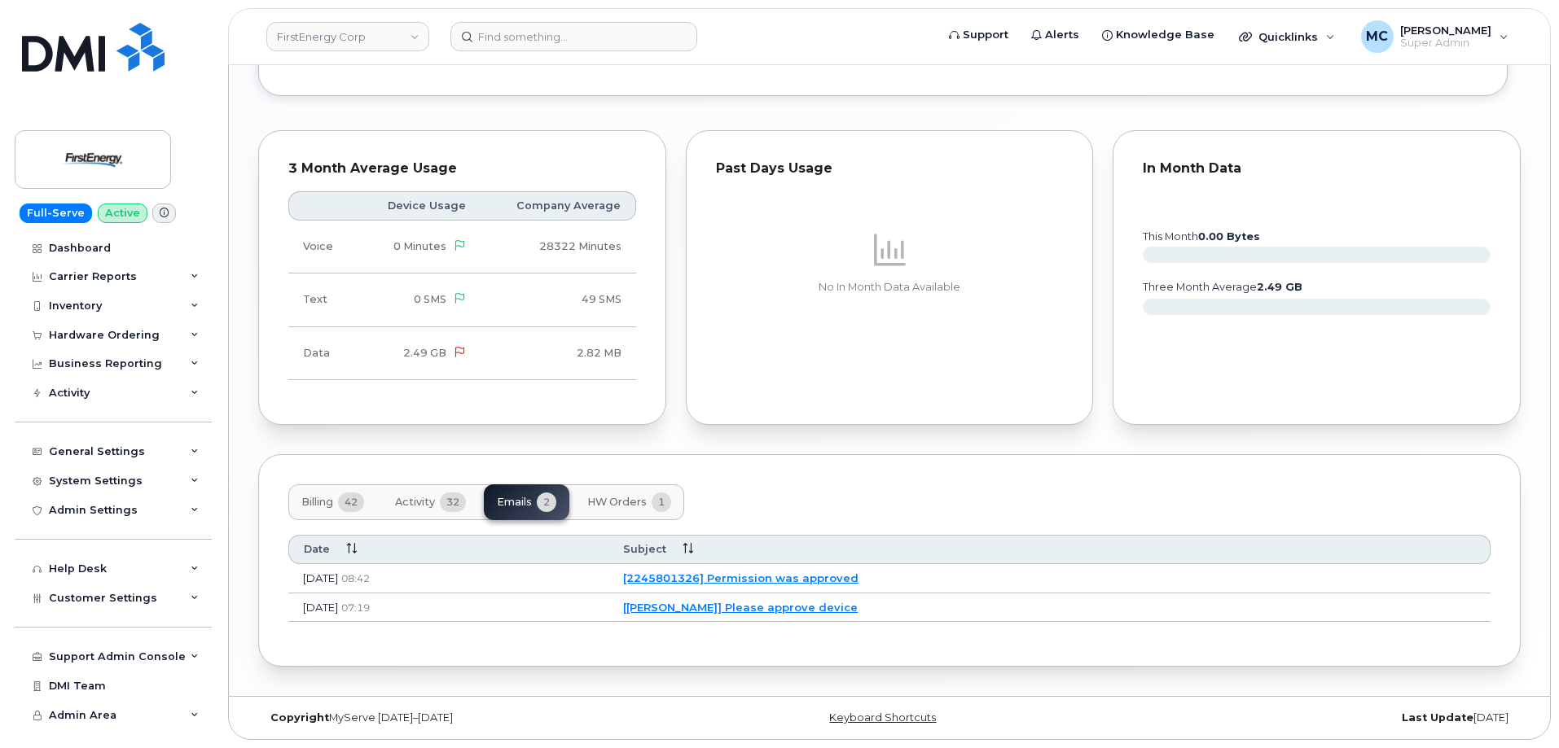
click at [1042, 454] on div "Billing 42 Activity 32 Emails 2 HW Orders 1 Date Subject Sep 11, 2025 08:42 [22…" at bounding box center [889, 560] width 1262 height 213
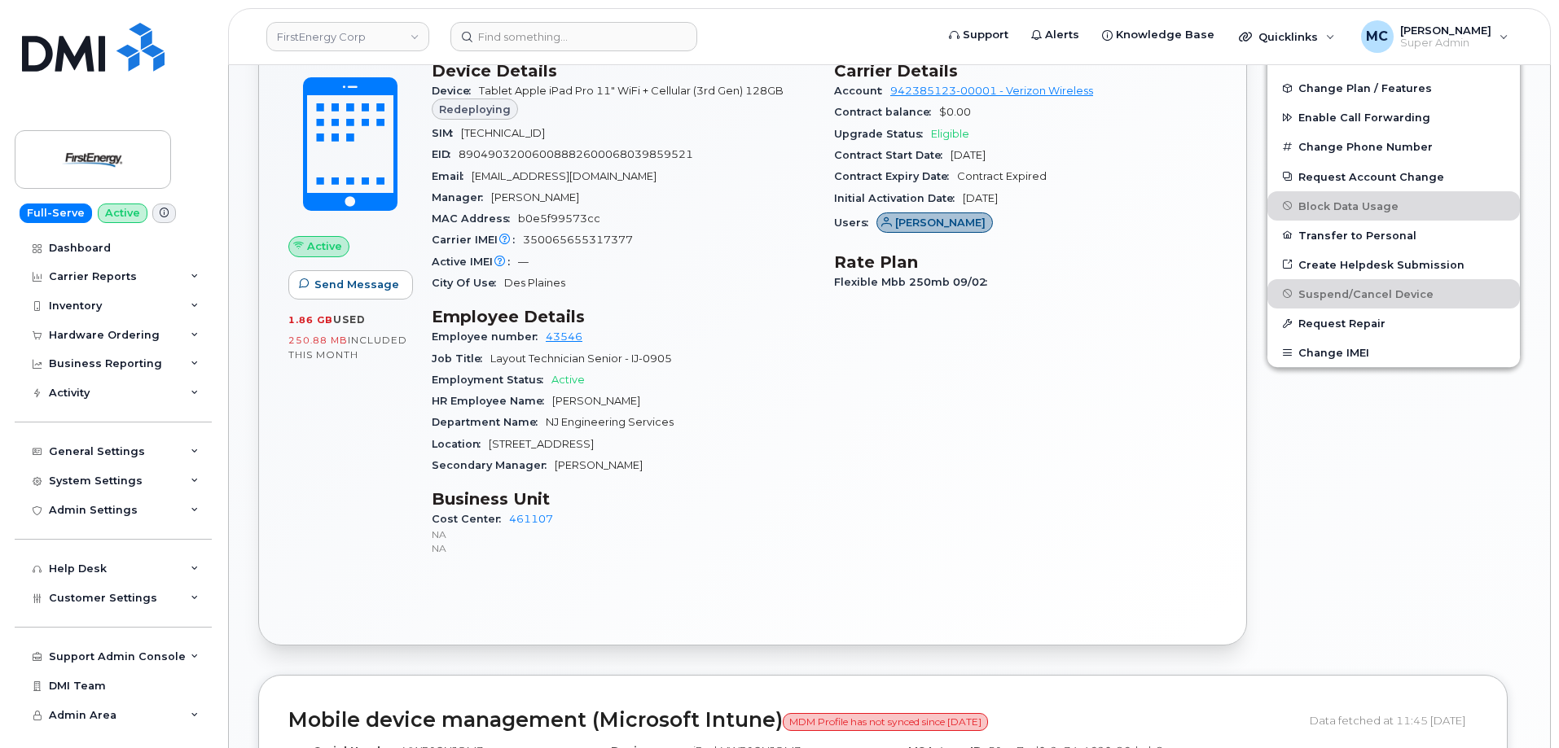
scroll to position [196, 0]
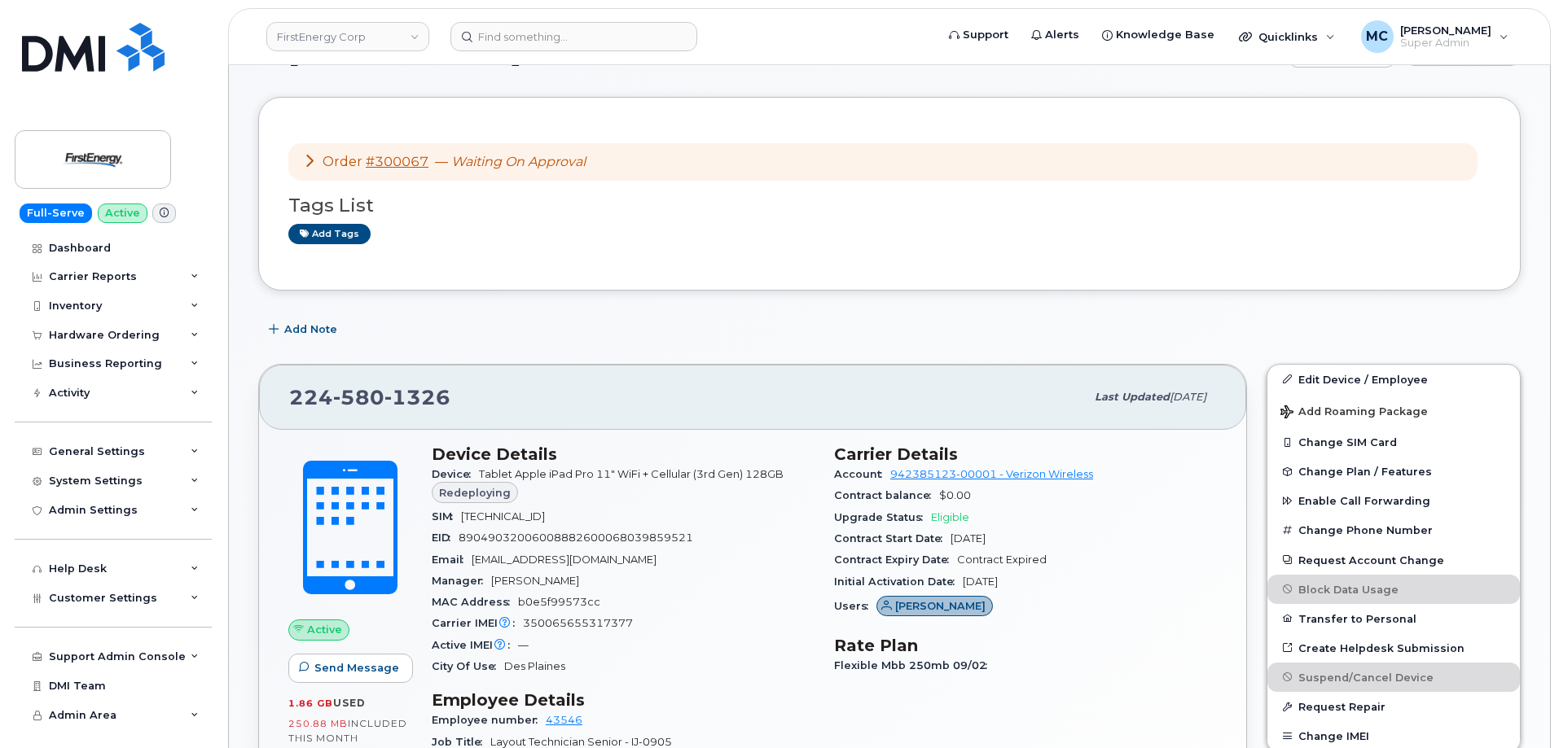
click at [758, 289] on div "Order #300067 — Waiting On Approval Tags List Add tags" at bounding box center [889, 194] width 1262 height 194
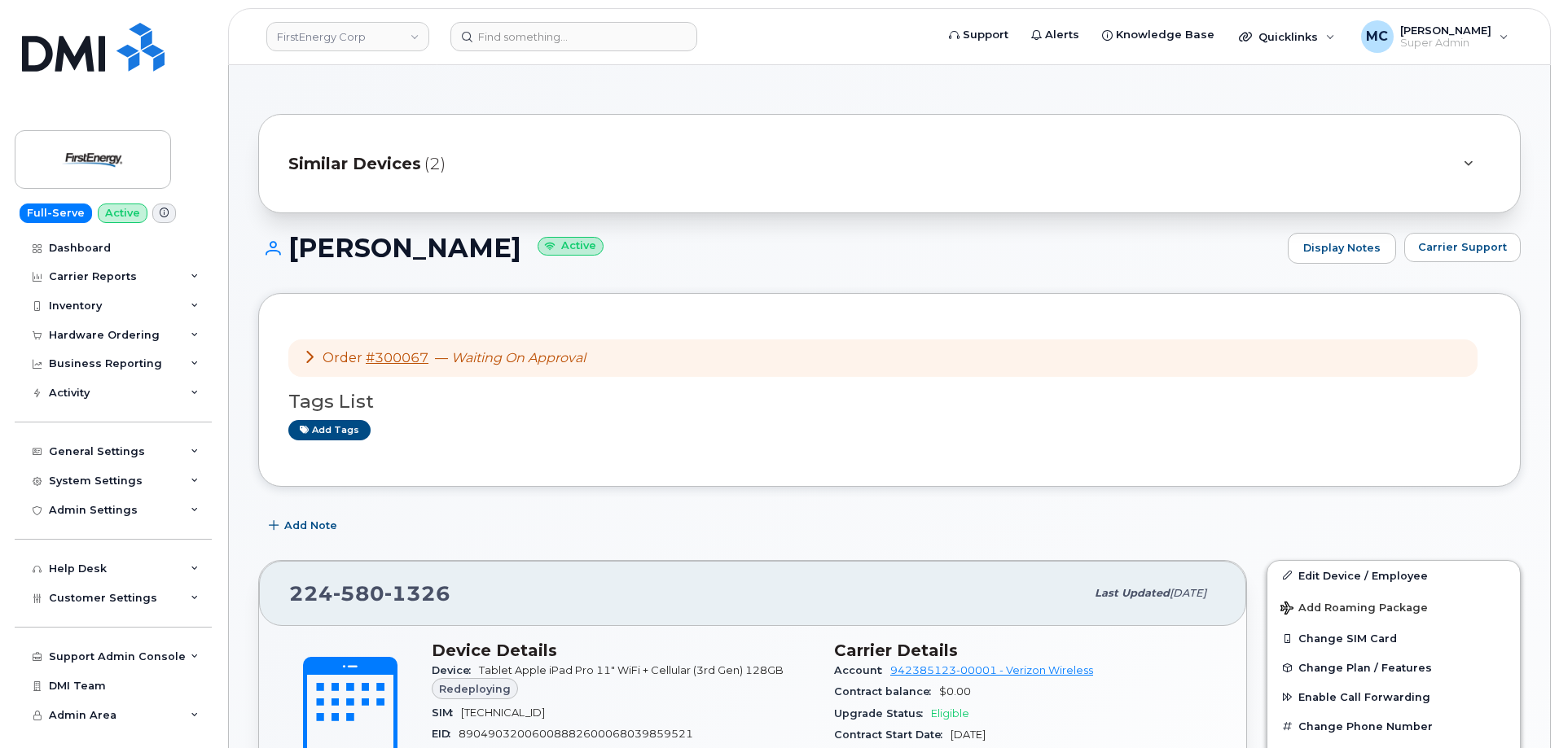
click at [610, 252] on h1 "SANDRA D COSENTINO Active" at bounding box center [768, 248] width 1021 height 29
drag, startPoint x: 604, startPoint y: 249, endPoint x: 283, endPoint y: 260, distance: 321.1
click at [283, 260] on h1 "SANDRA D COSENTINO Active" at bounding box center [768, 248] width 1021 height 29
copy h1 "SANDRA D COSENTINO"
click at [116, 486] on div "System Settings" at bounding box center [96, 481] width 94 height 13
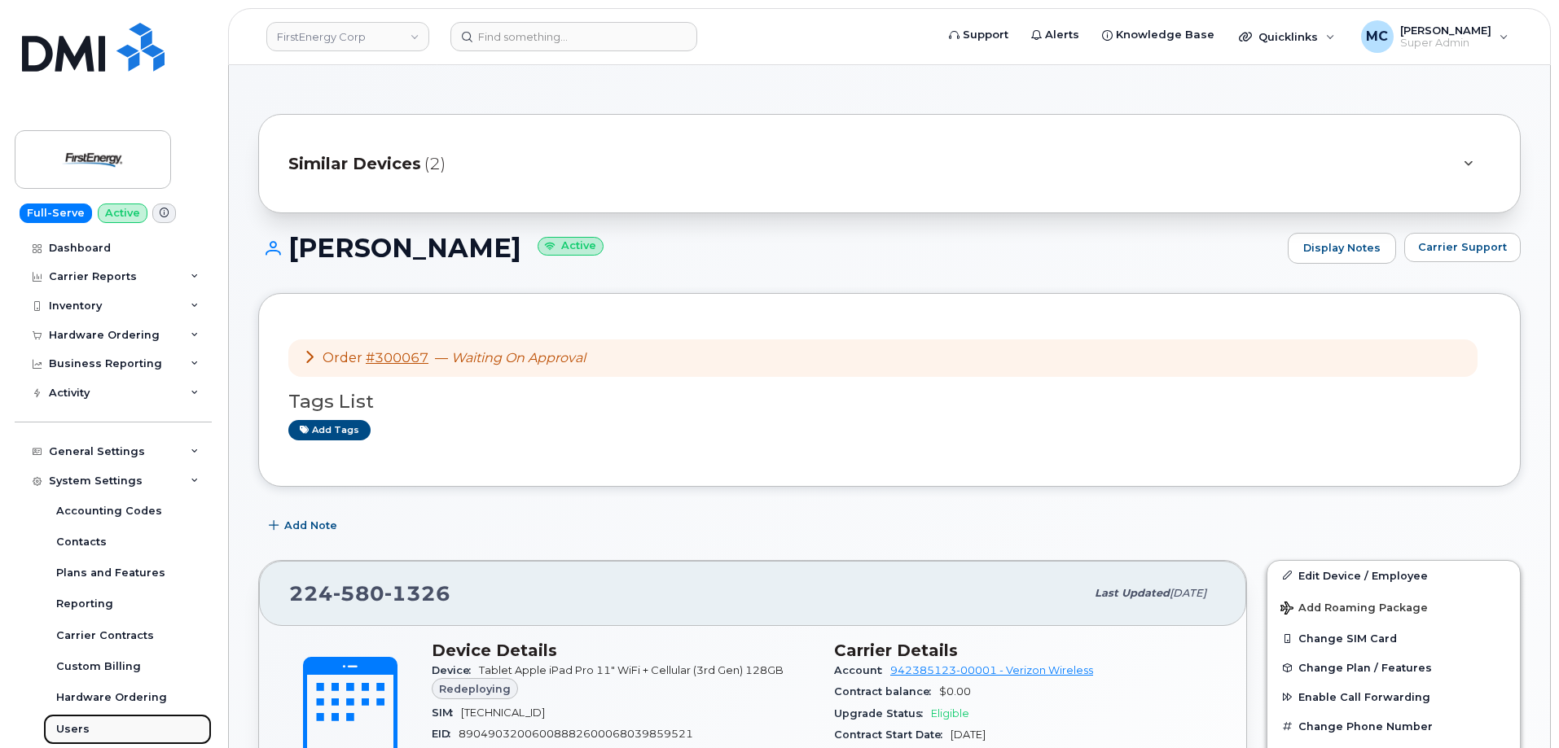
click at [115, 728] on link "Users" at bounding box center [127, 729] width 169 height 31
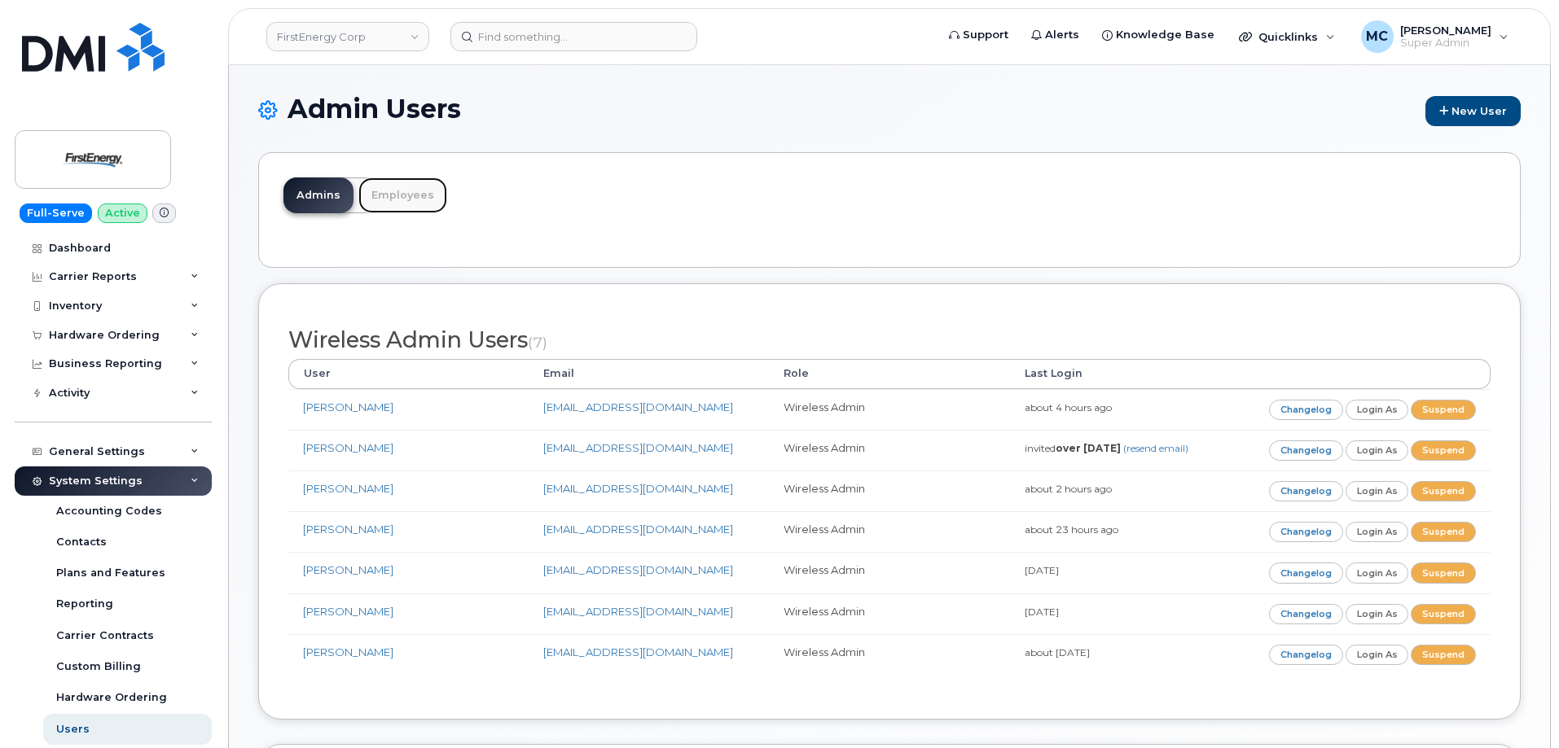
click at [406, 202] on link "Employees" at bounding box center [402, 196] width 89 height 36
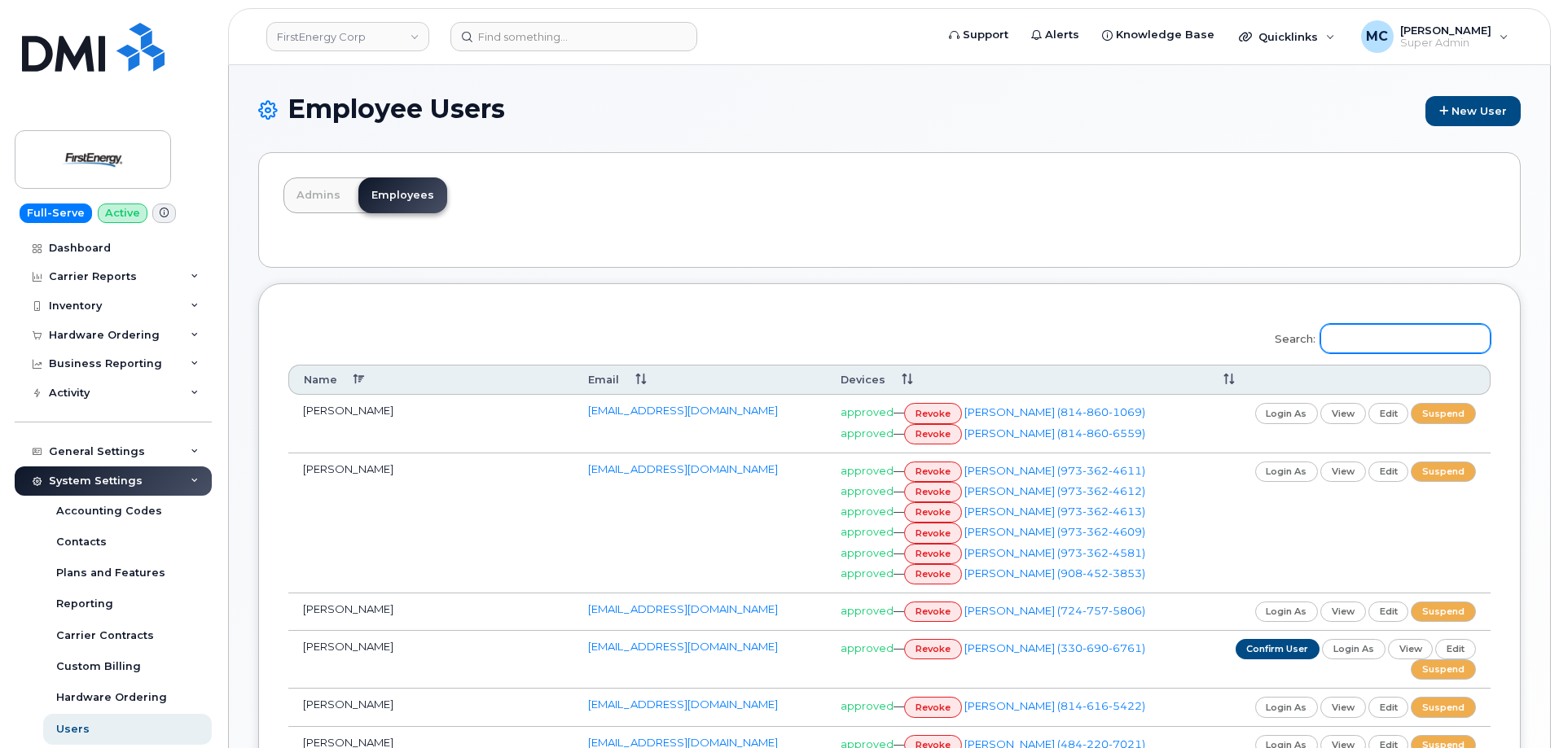
click at [1431, 344] on input "Search:" at bounding box center [1405, 338] width 170 height 29
paste input "SANDRA D COSENTINO"
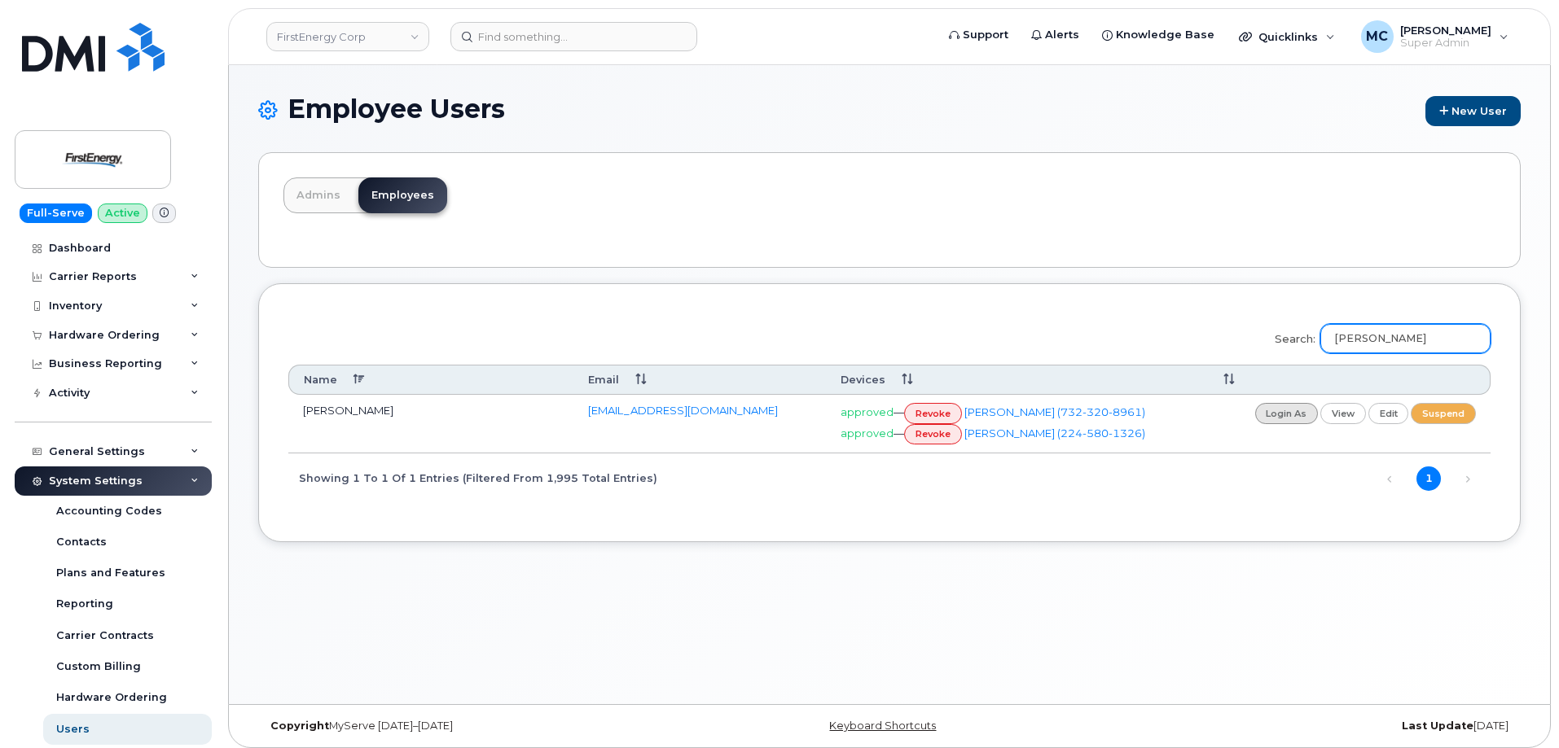
type input "SANDRA D COSENTINO"
click at [1268, 413] on link "login as" at bounding box center [1287, 413] width 64 height 20
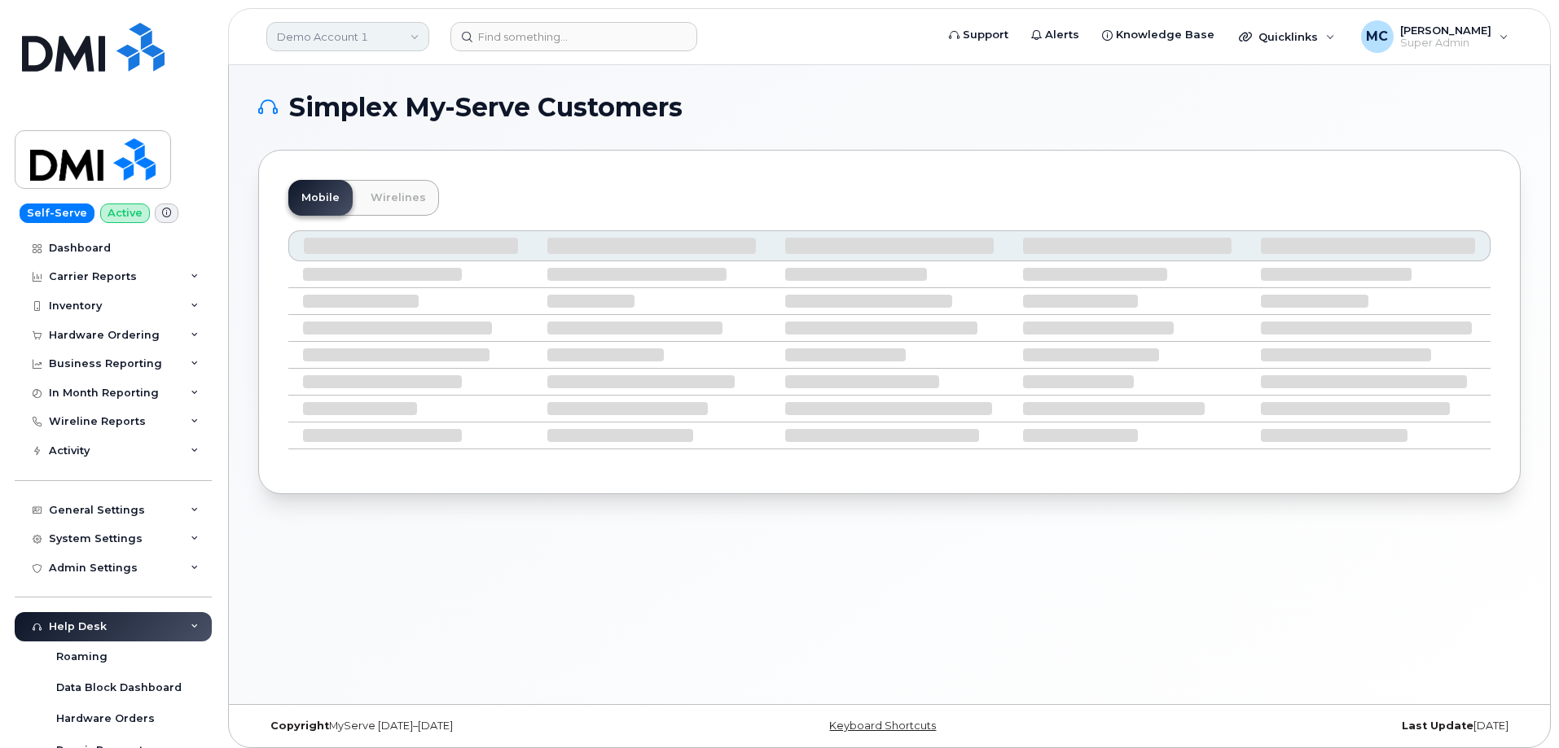
click at [365, 36] on link "Demo Account 1" at bounding box center [347, 36] width 163 height 29
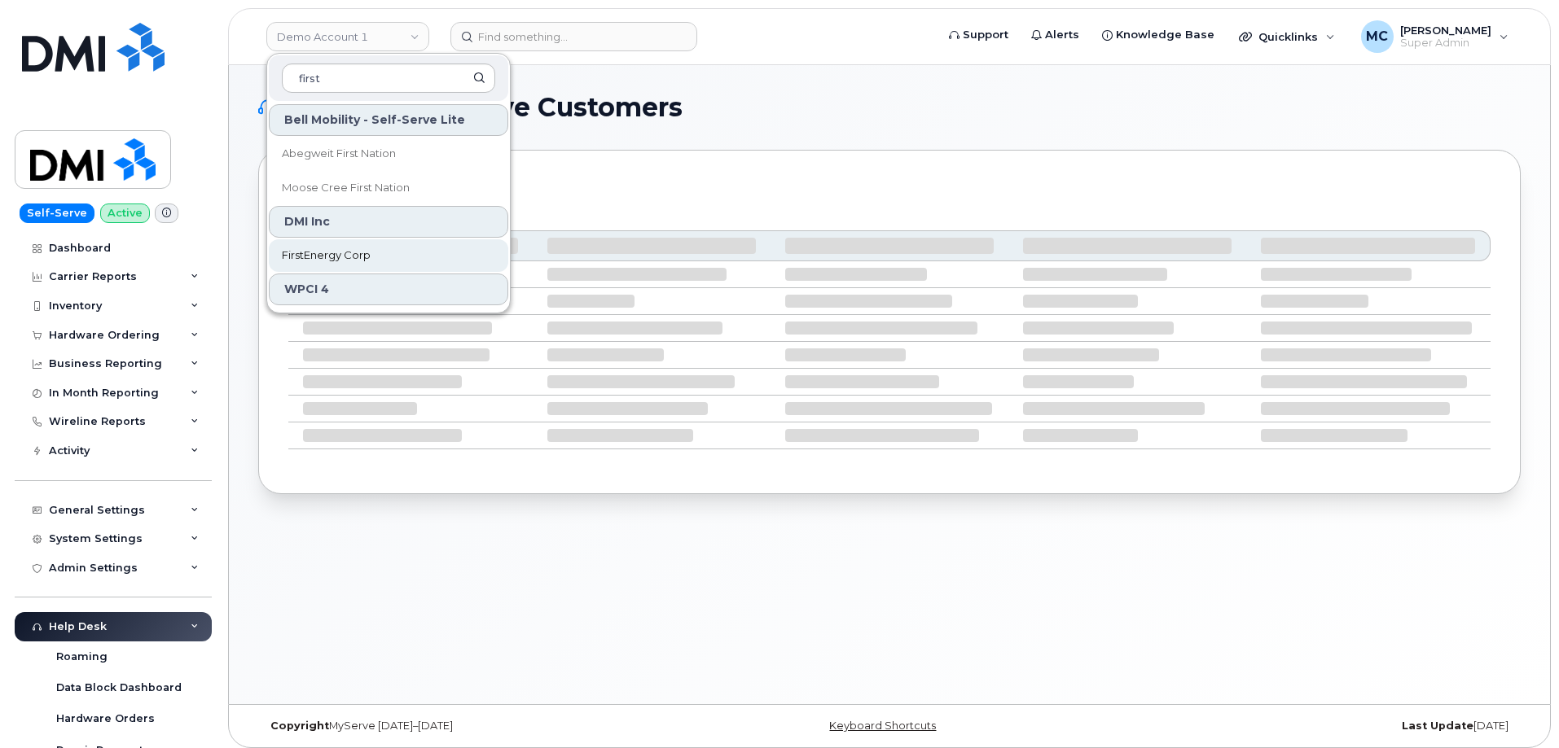
type input "first"
click at [354, 257] on span "FirstEnergy Corp" at bounding box center [326, 256] width 89 height 16
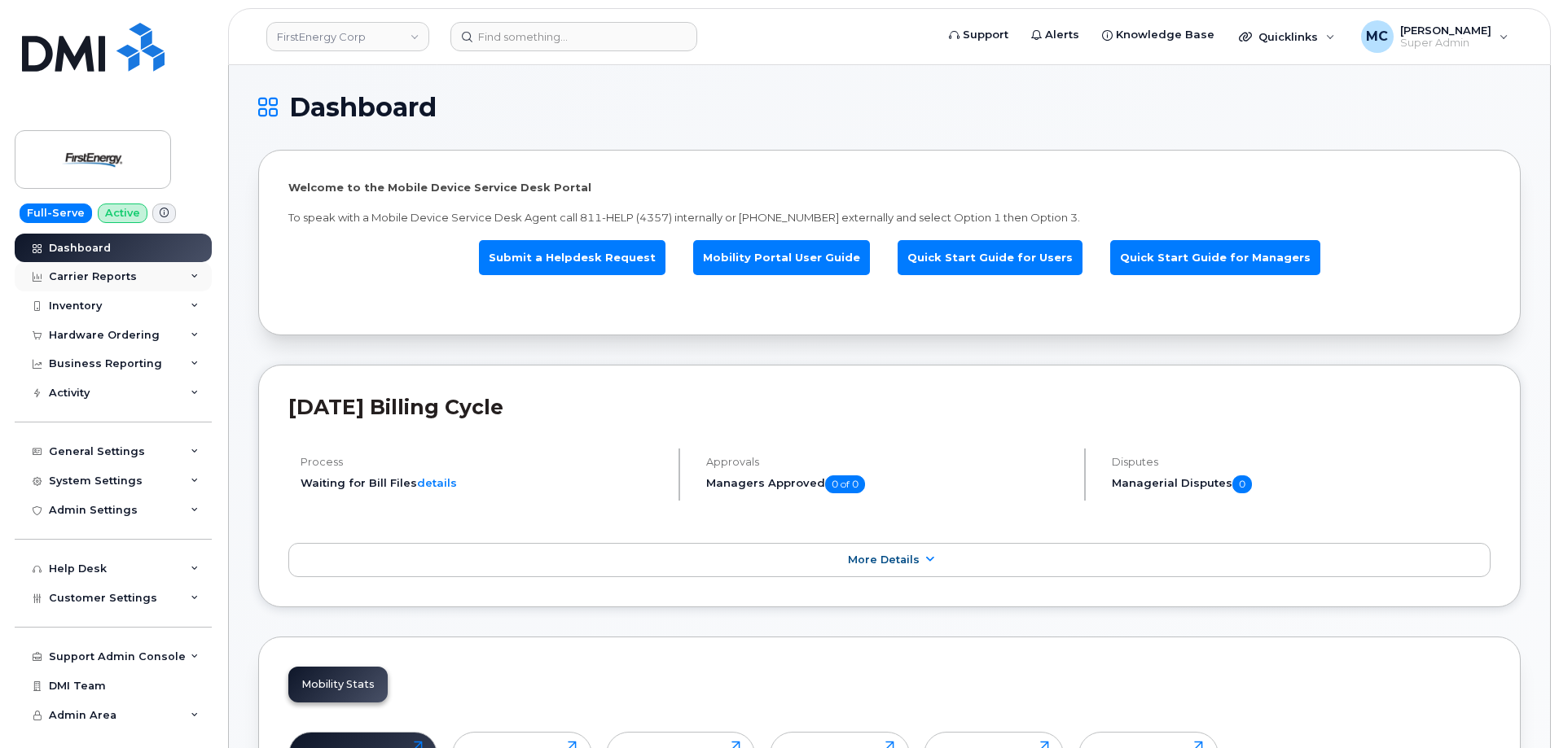
click at [139, 272] on div "Carrier Reports" at bounding box center [113, 276] width 197 height 29
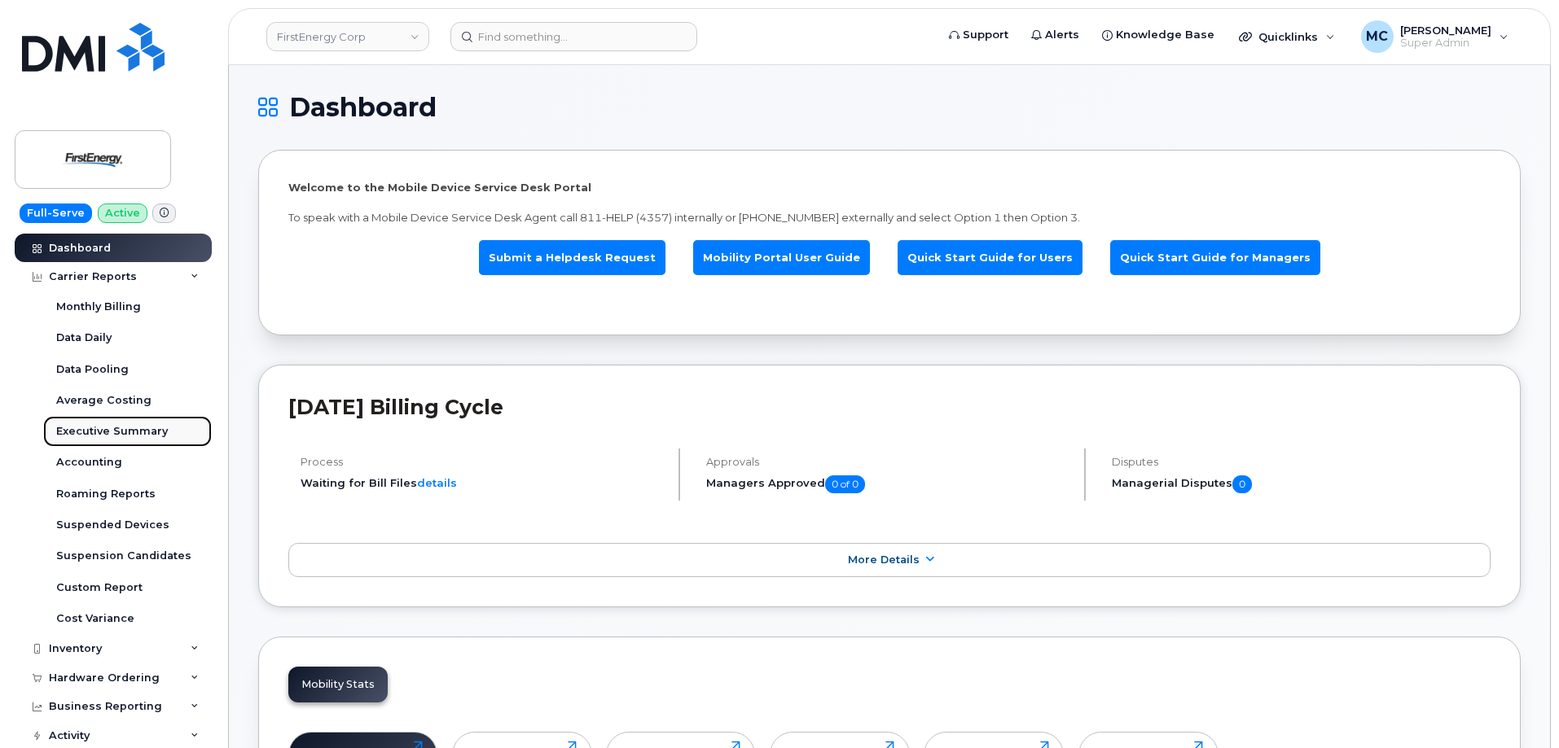
click at [124, 432] on div "Executive Summary" at bounding box center [112, 431] width 112 height 15
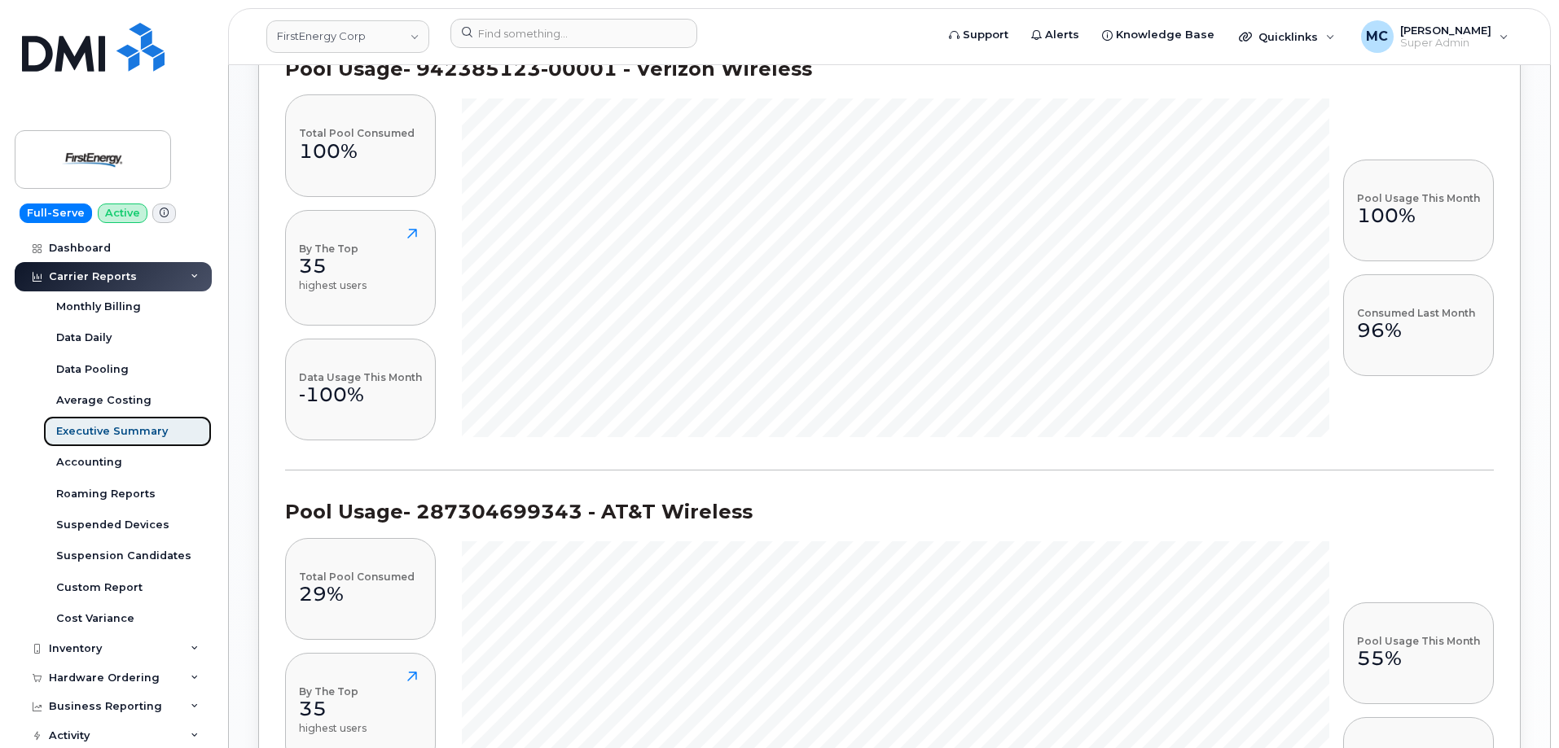
scroll to position [1303, 0]
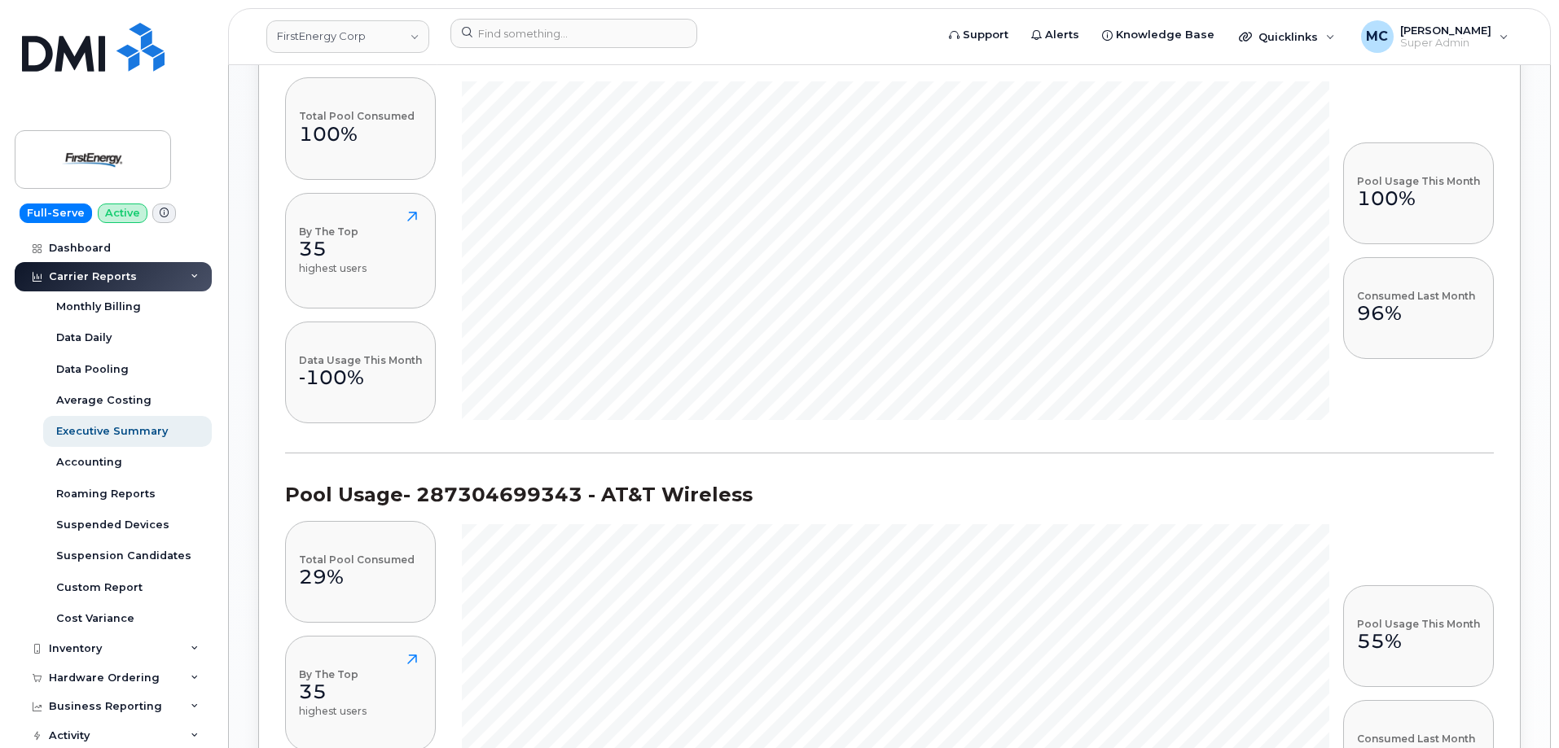
drag, startPoint x: 1560, startPoint y: 96, endPoint x: 1457, endPoint y: 476, distance: 393.2
click at [1457, 476] on section "Pool Usage - 287304699343 - AT&T Wireless Total Pool Consumed 29% By The Top 35…" at bounding box center [889, 676] width 1209 height 444
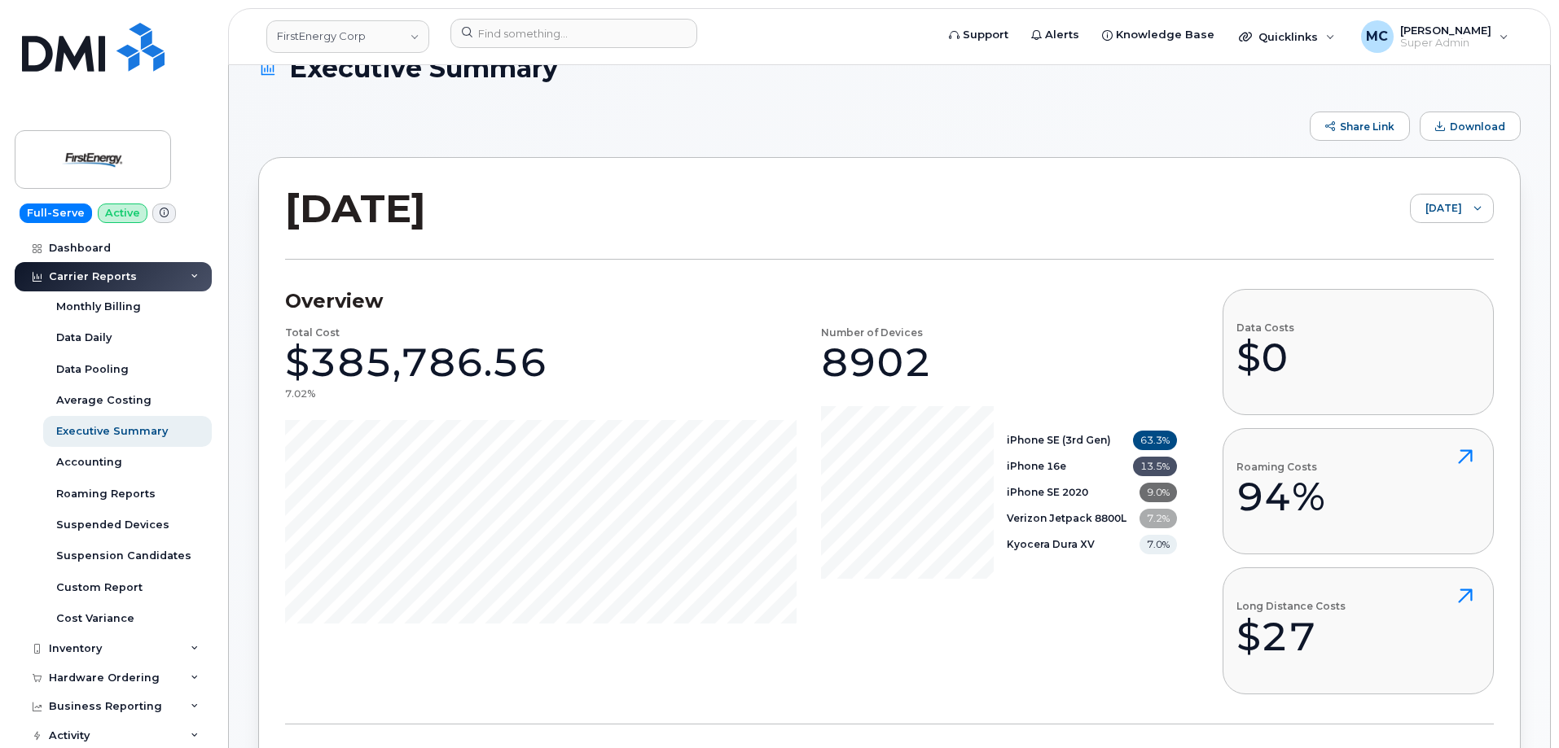
scroll to position [0, 0]
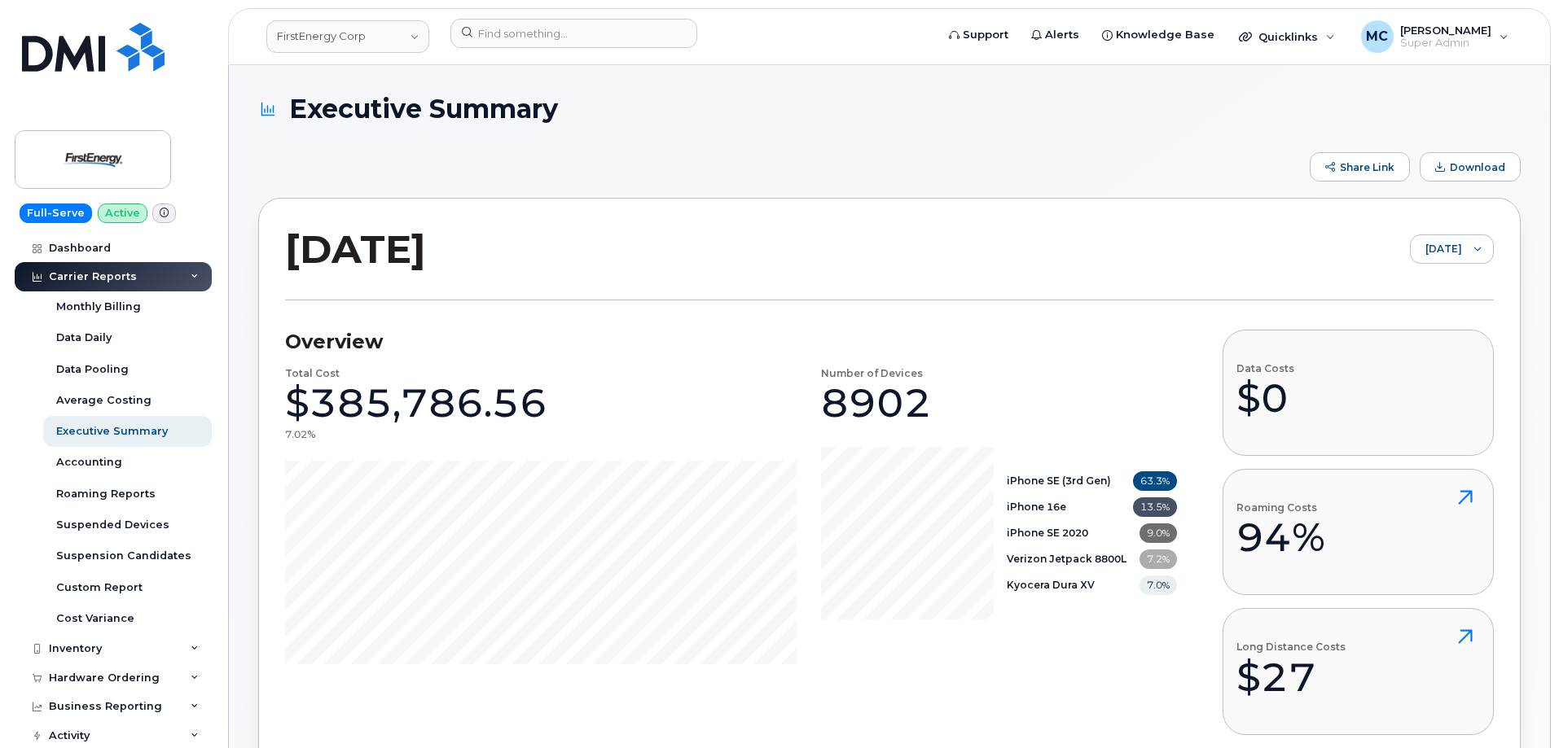
click at [994, 240] on div "[DATE] [DATE]" at bounding box center [889, 263] width 1209 height 76
drag, startPoint x: 749, startPoint y: 244, endPoint x: 755, endPoint y: 255, distance: 12.7
click at [749, 244] on div "[DATE] [DATE]" at bounding box center [889, 263] width 1209 height 76
